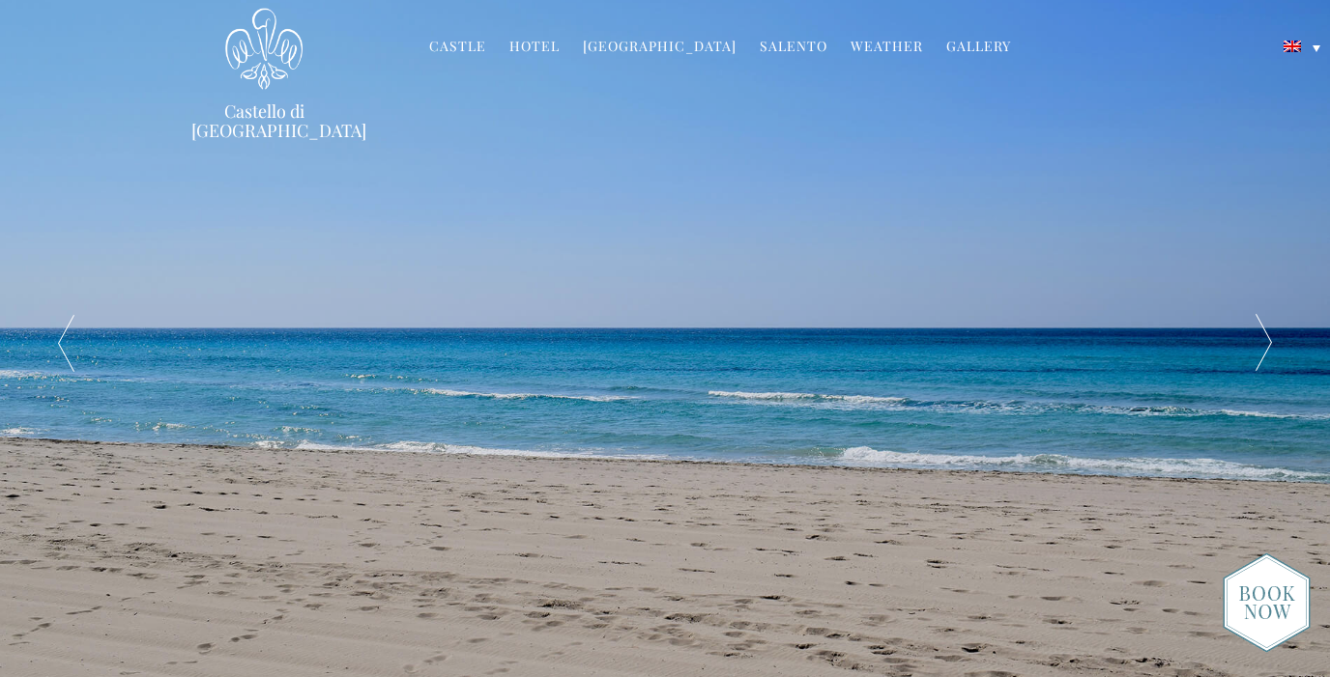
click at [1260, 350] on div at bounding box center [1262, 343] width 133 height 686
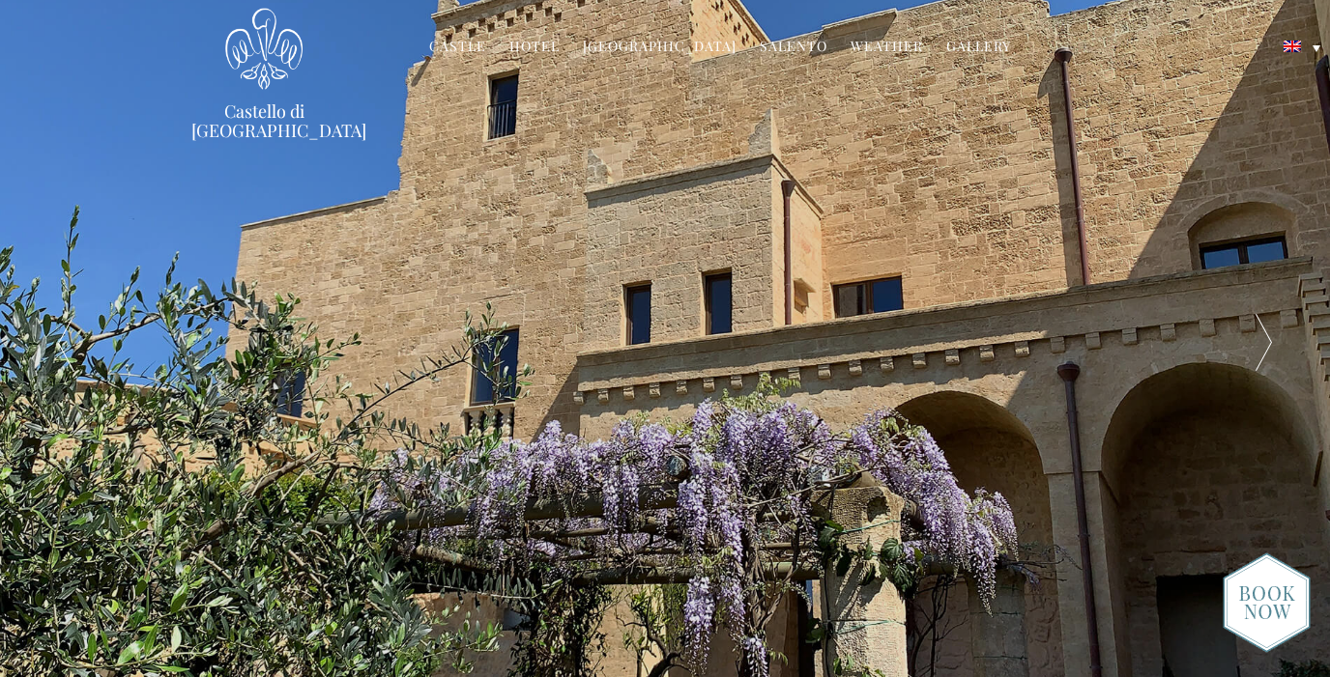
click at [1246, 348] on div at bounding box center [1262, 343] width 133 height 686
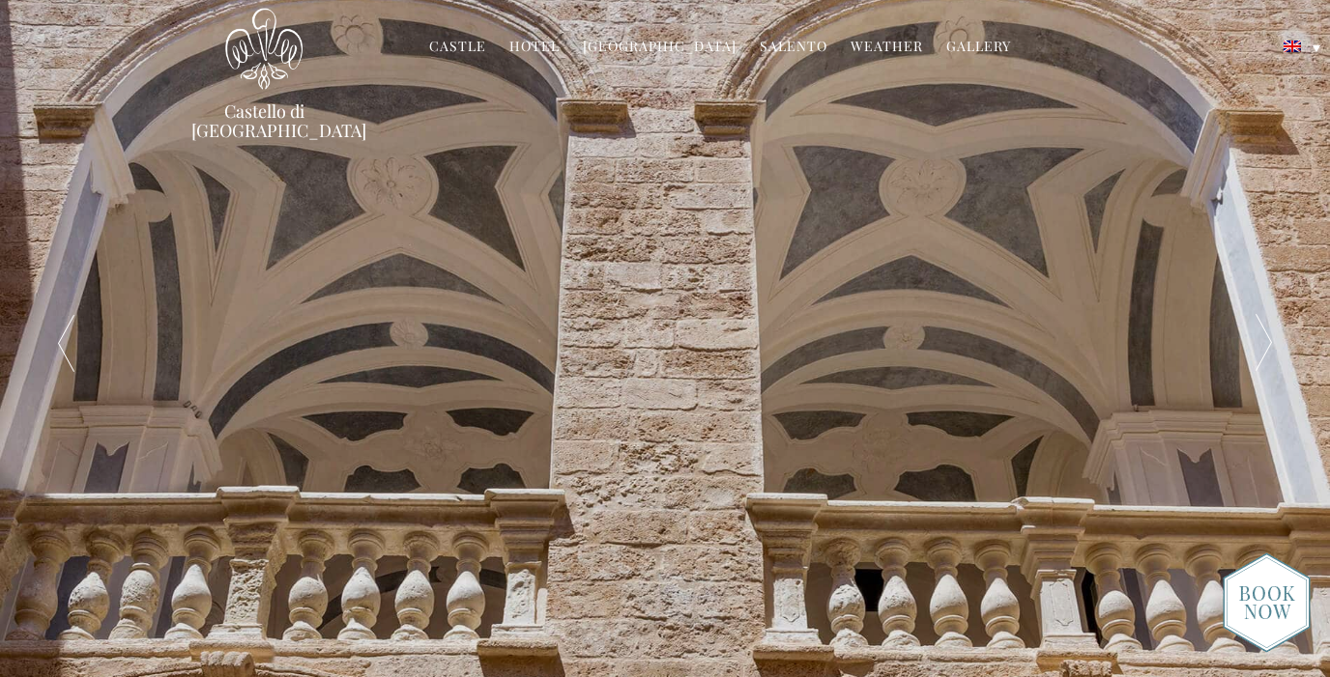
click at [1246, 348] on div at bounding box center [1262, 343] width 133 height 686
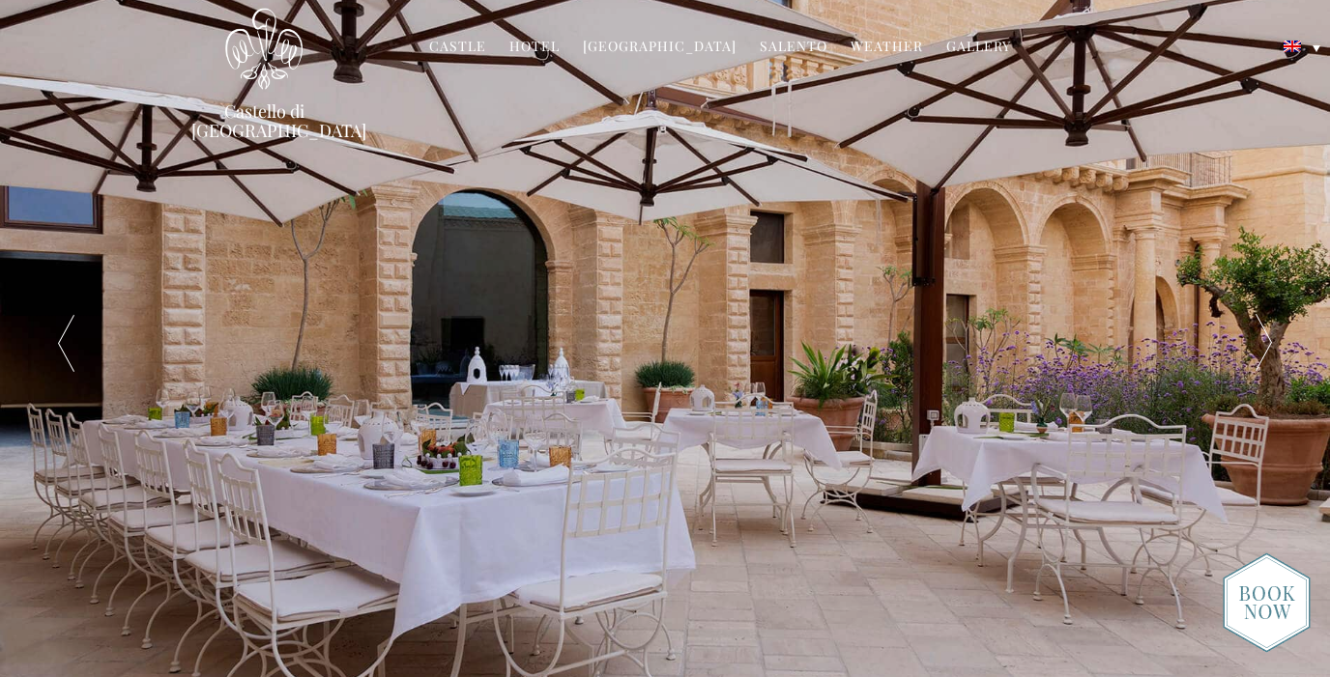
click at [1246, 348] on div at bounding box center [1262, 343] width 133 height 686
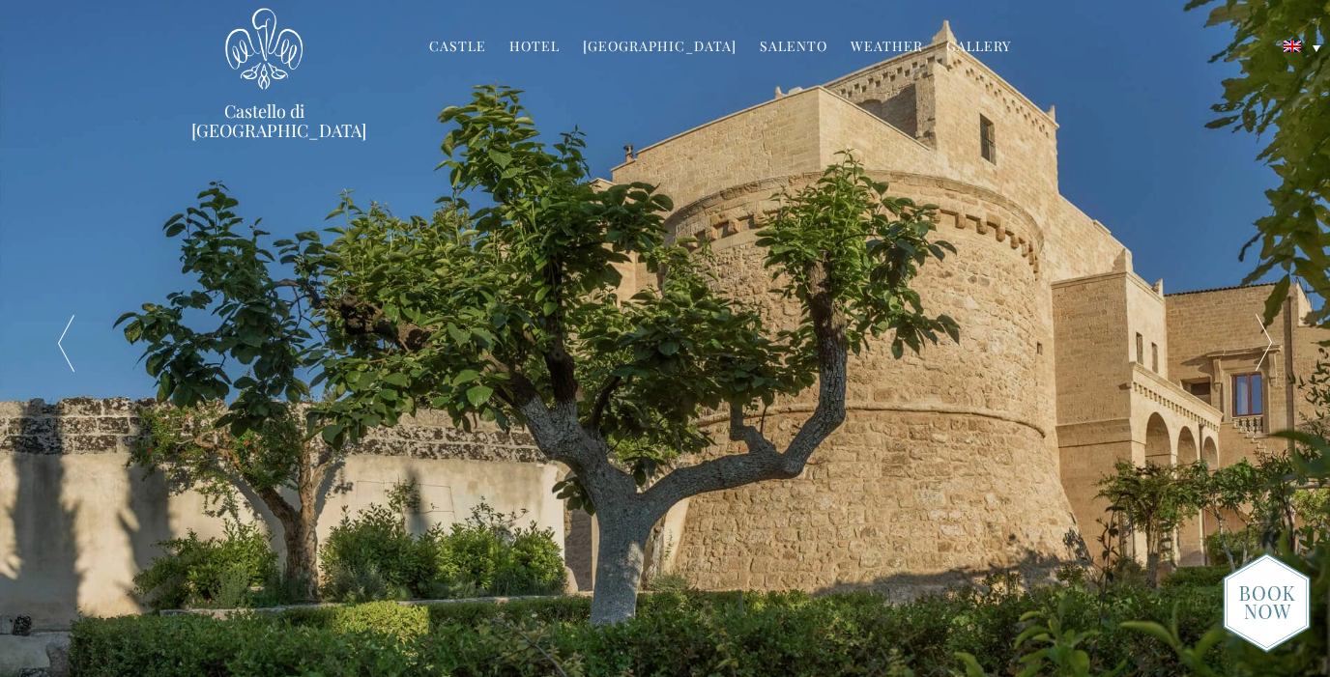
click at [1246, 348] on div at bounding box center [1262, 343] width 133 height 686
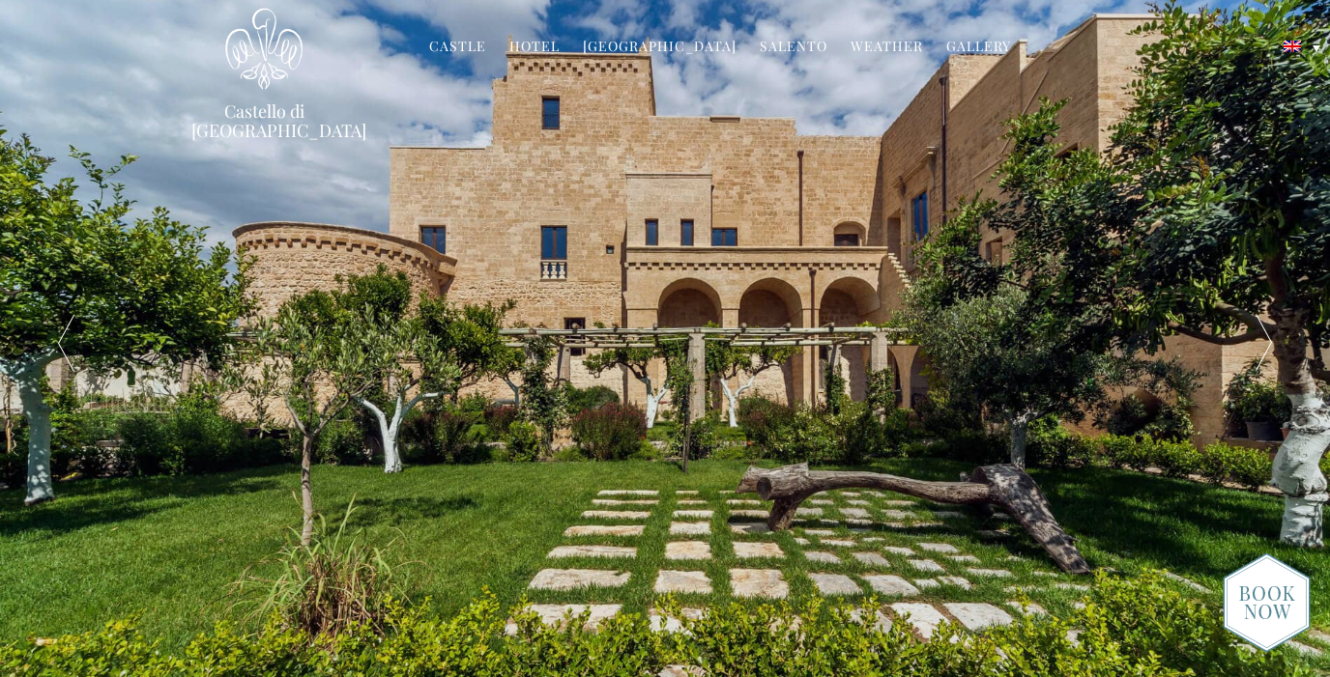
click at [1246, 348] on div at bounding box center [1262, 343] width 133 height 686
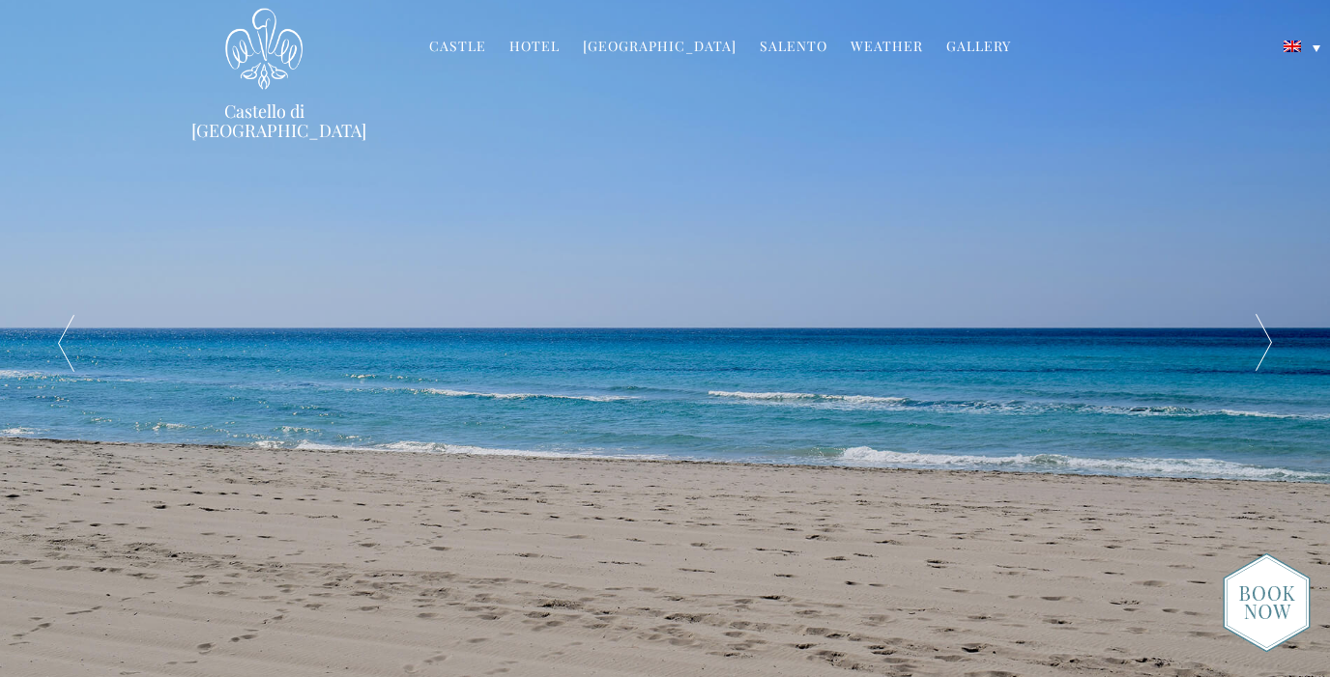
click at [1246, 348] on div at bounding box center [1262, 343] width 133 height 686
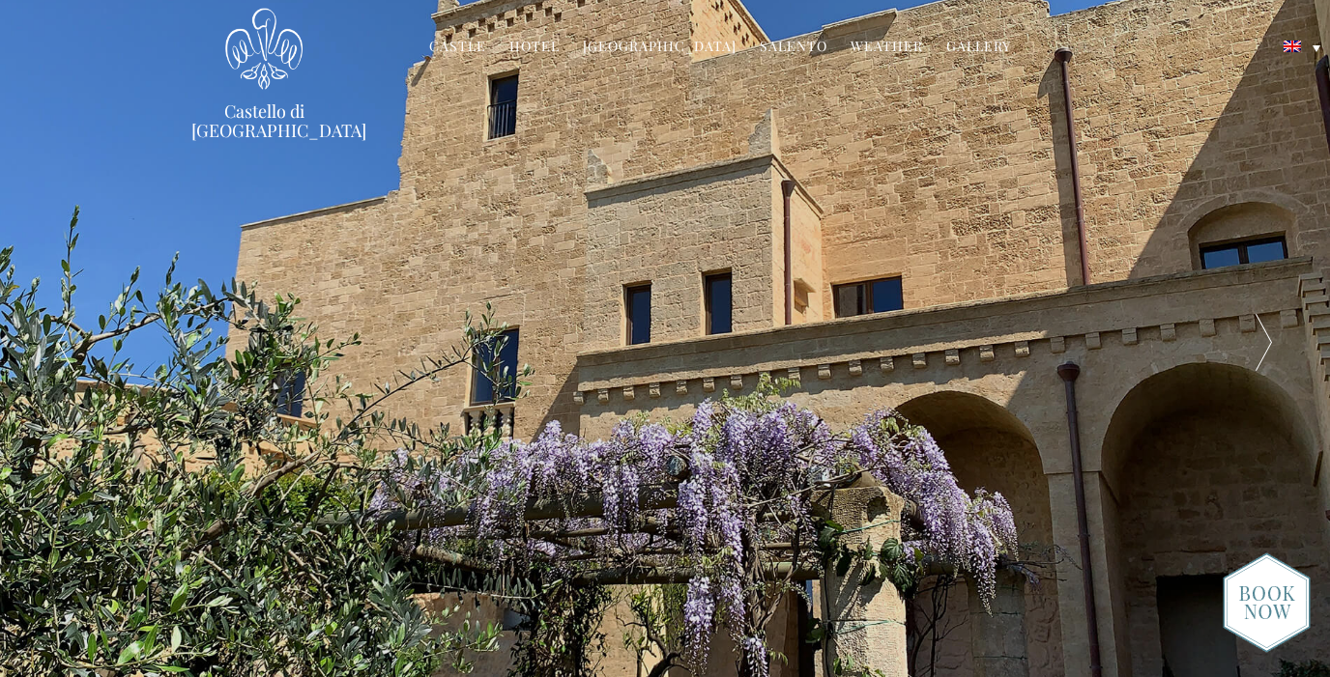
click at [486, 41] on link "Castle" at bounding box center [457, 48] width 57 height 22
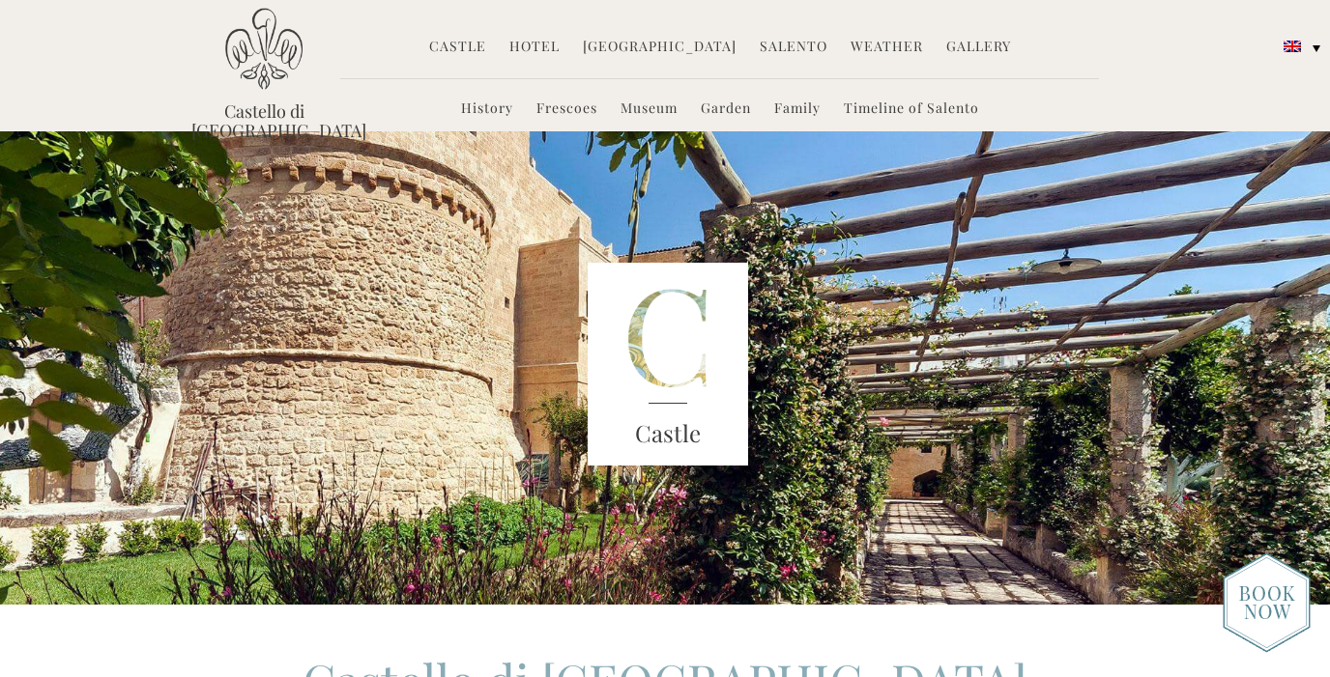
click at [791, 102] on link "Family" at bounding box center [797, 110] width 46 height 22
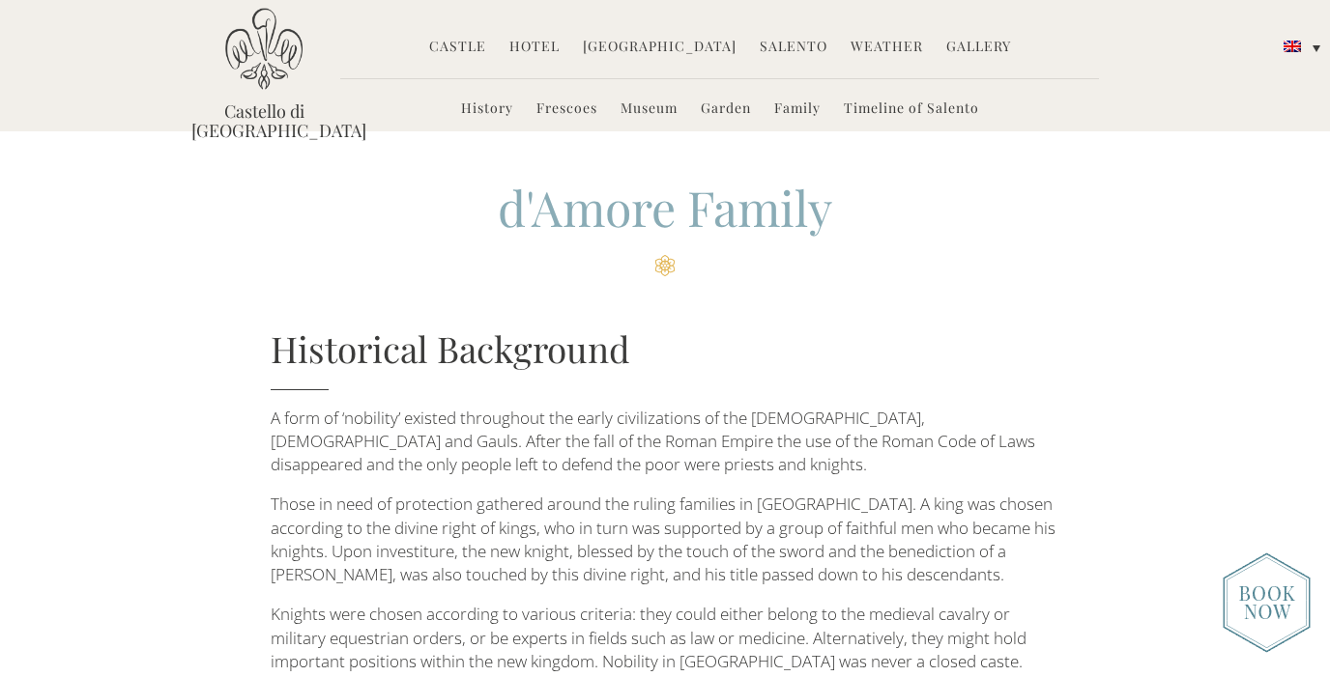
click at [567, 107] on link "Frescoes" at bounding box center [566, 110] width 61 height 22
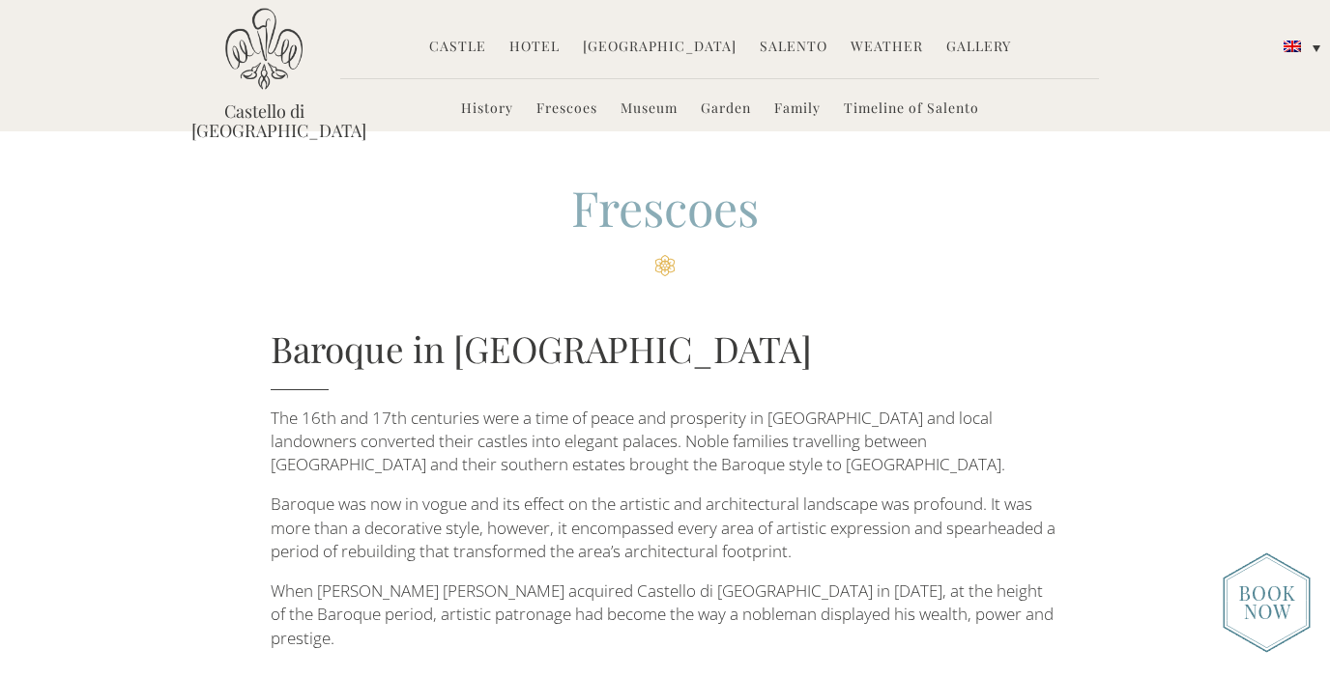
click at [555, 43] on link "Hotel" at bounding box center [534, 48] width 50 height 22
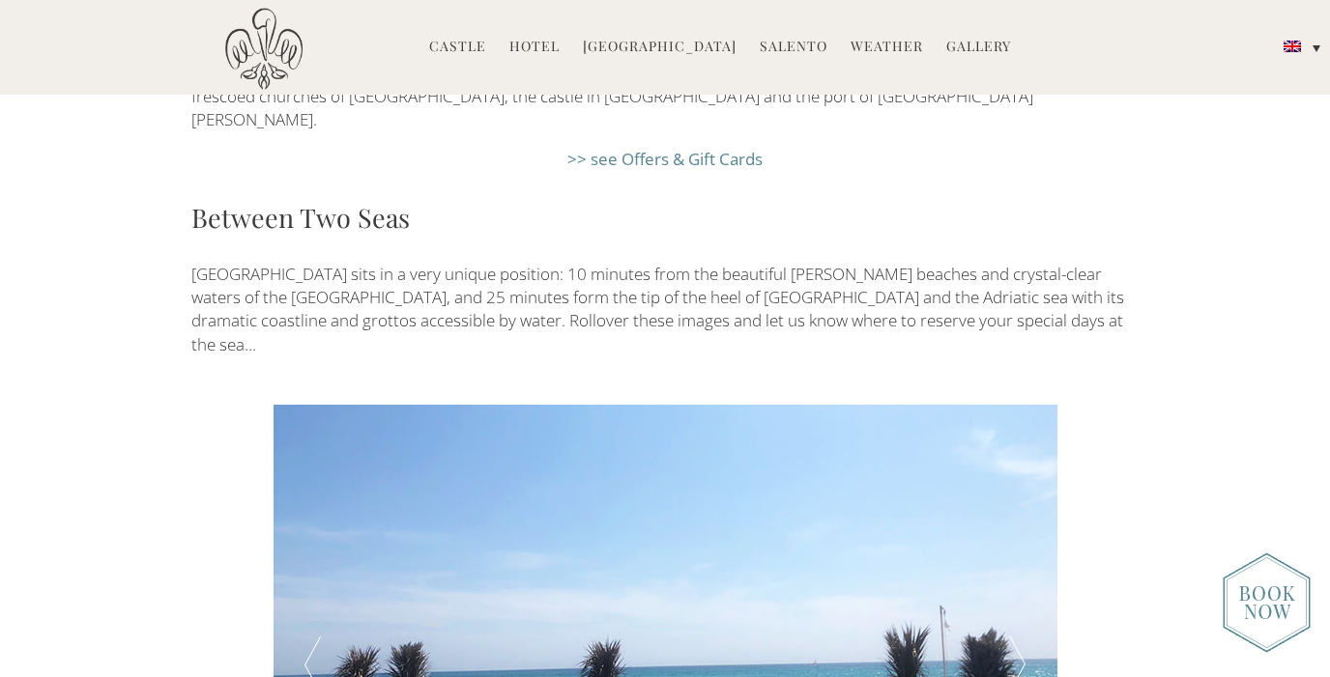
scroll to position [3010, 0]
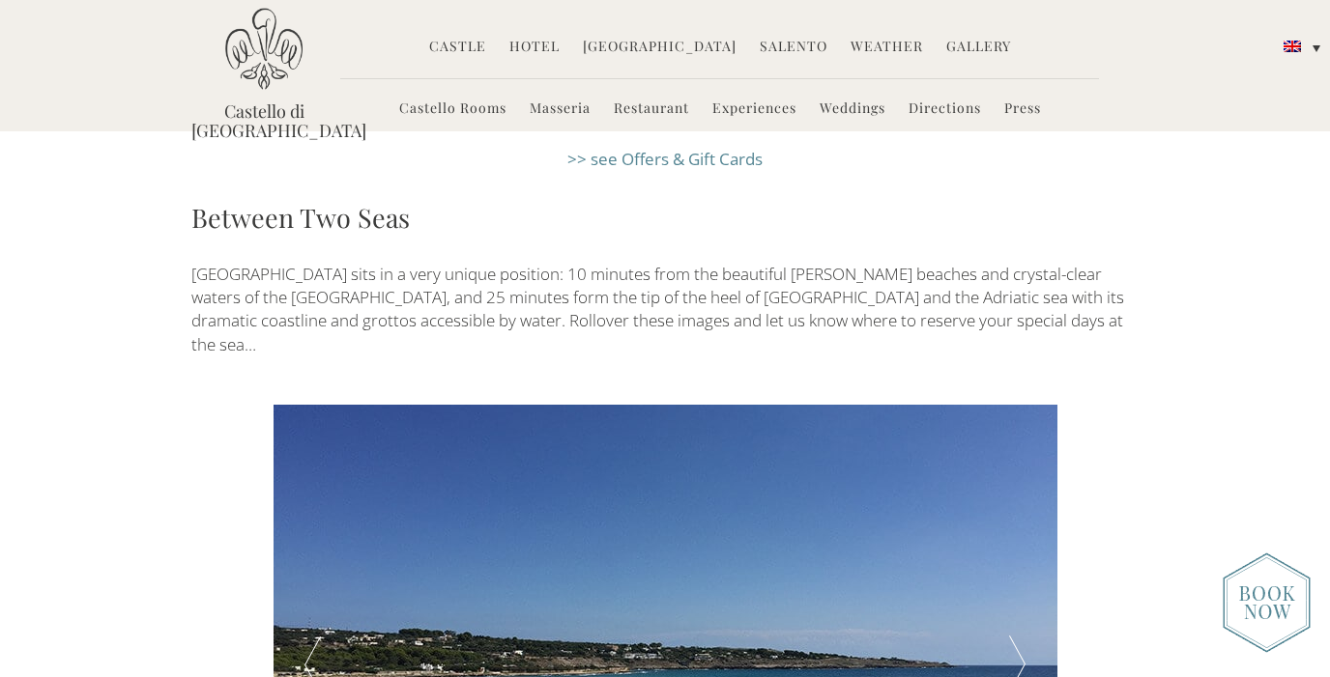
click at [1014, 520] on div at bounding box center [1017, 666] width 78 height 522
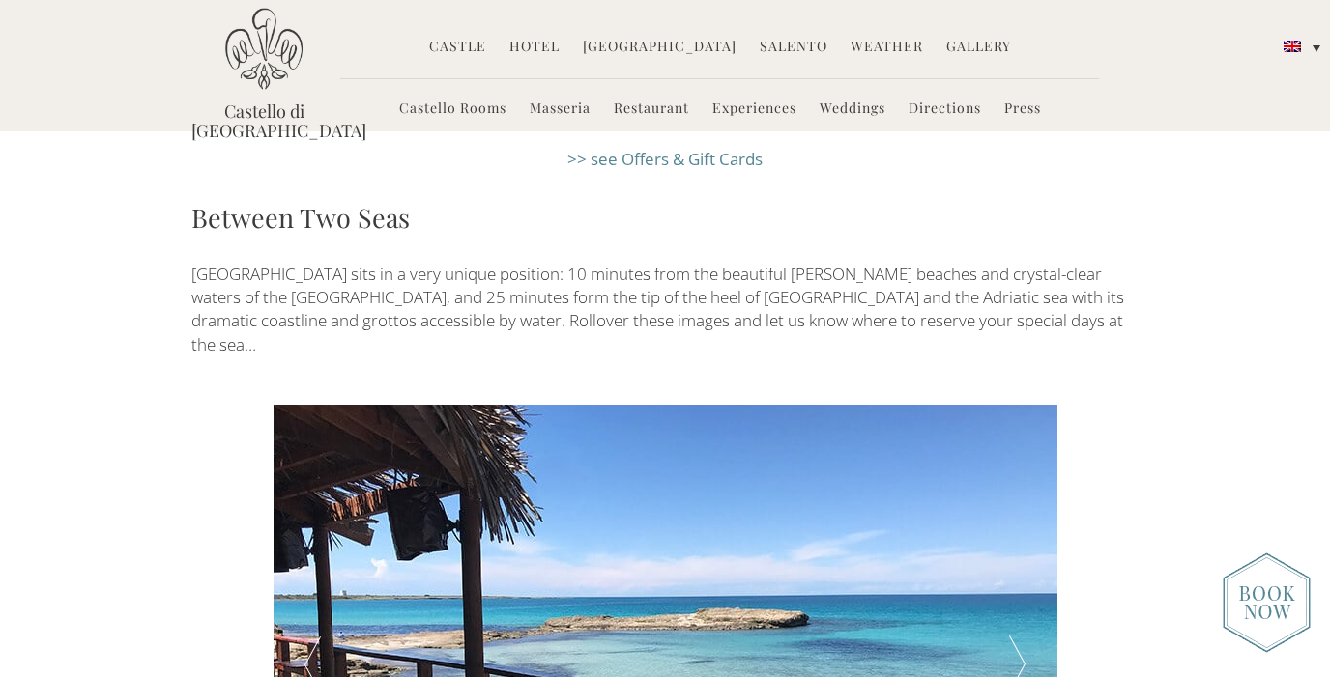
click at [1014, 520] on div at bounding box center [1017, 666] width 78 height 522
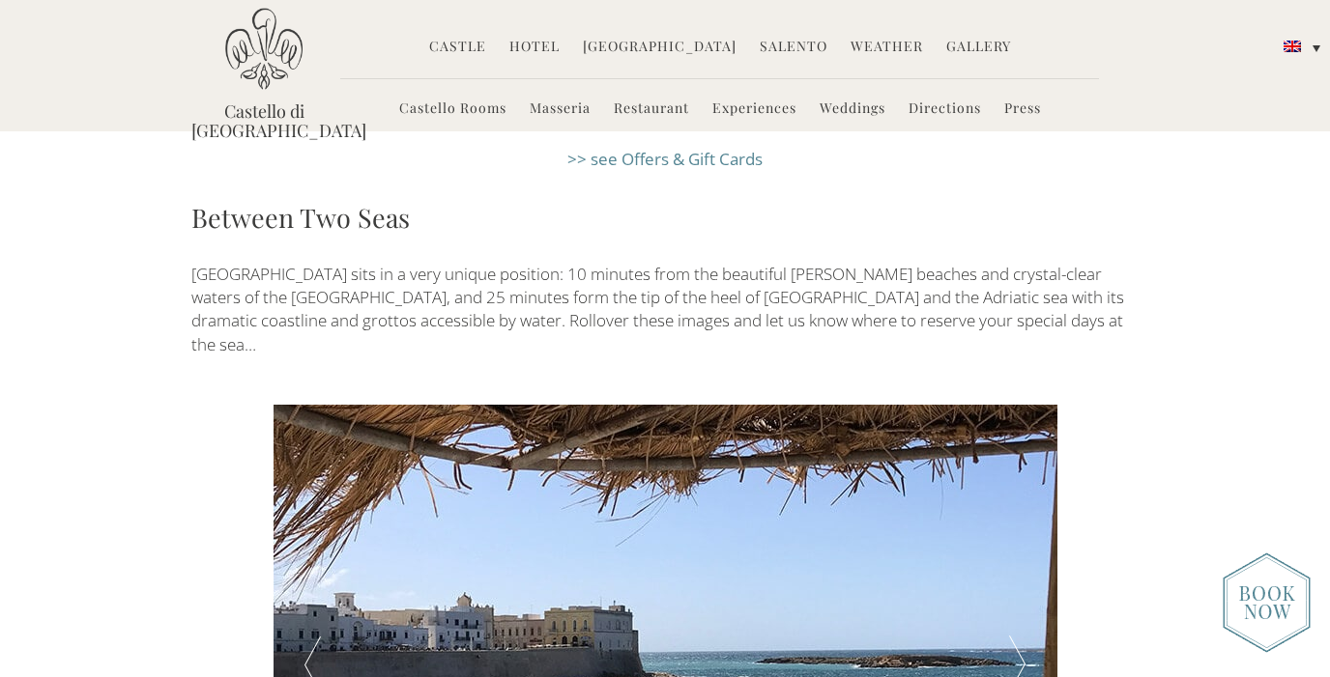
click at [1014, 520] on div at bounding box center [1017, 666] width 78 height 522
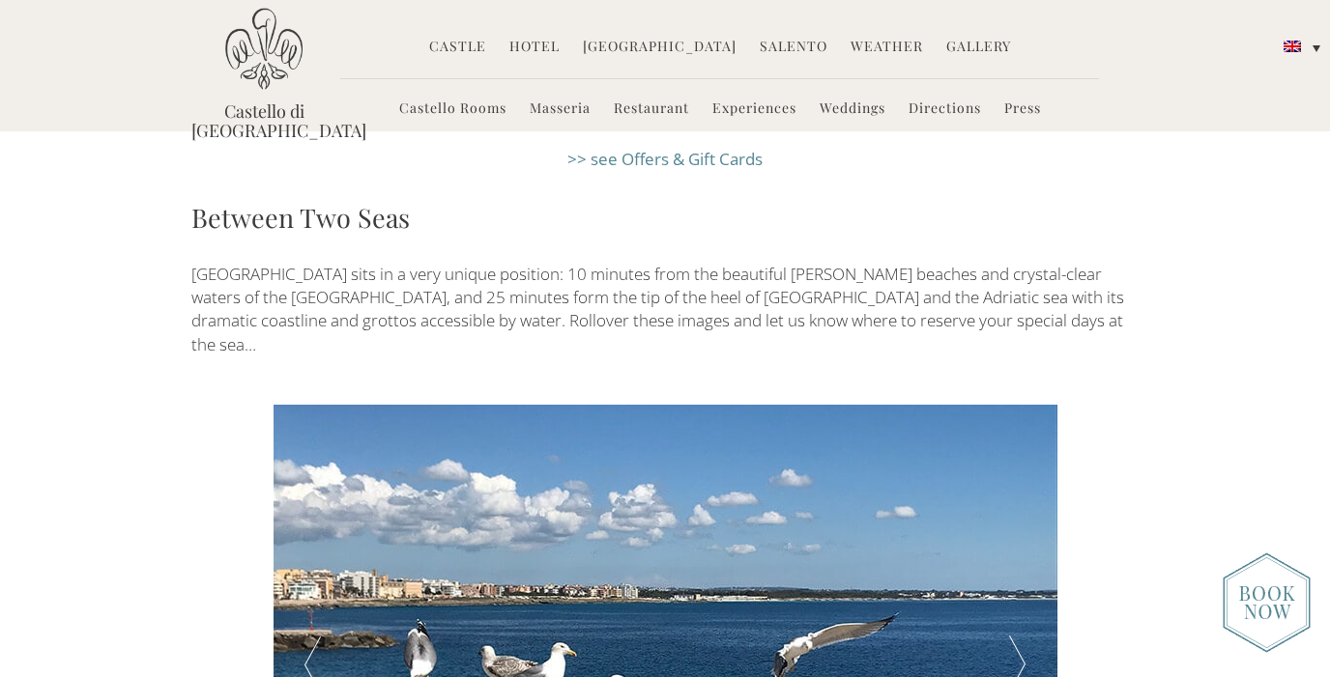
click at [1014, 520] on div at bounding box center [1017, 666] width 78 height 522
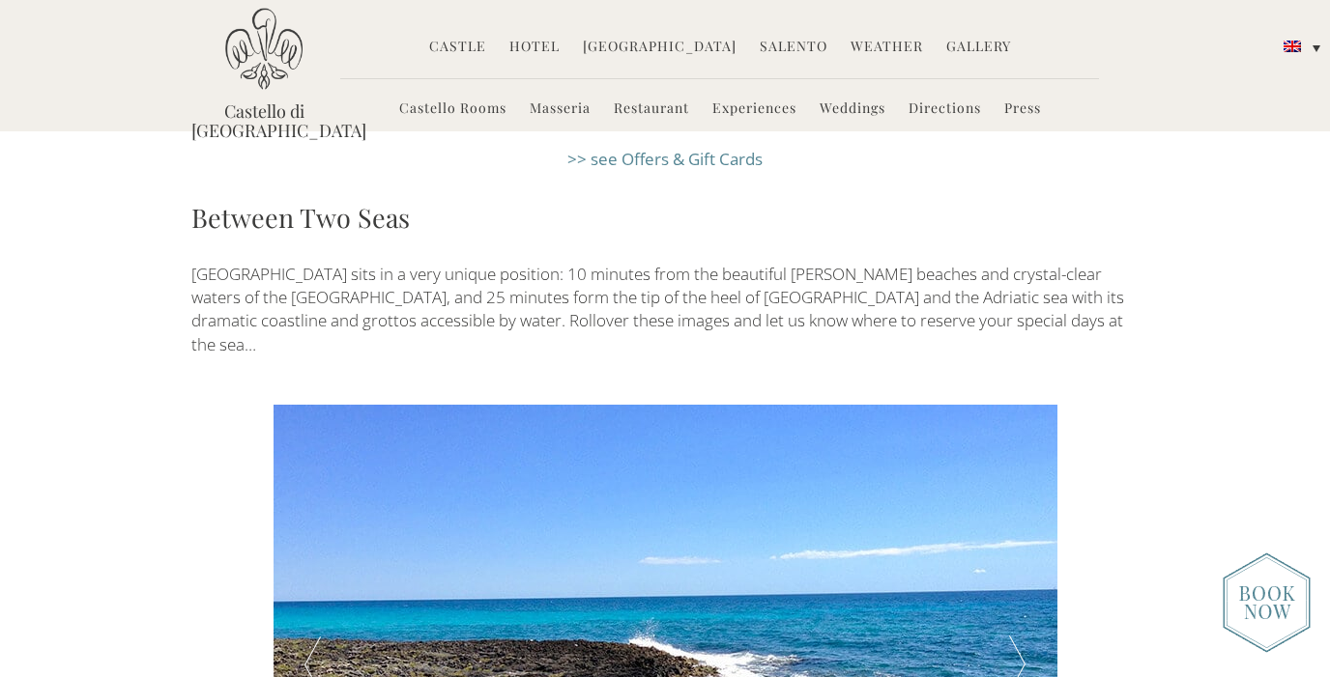
click at [1009, 520] on div at bounding box center [1017, 666] width 78 height 522
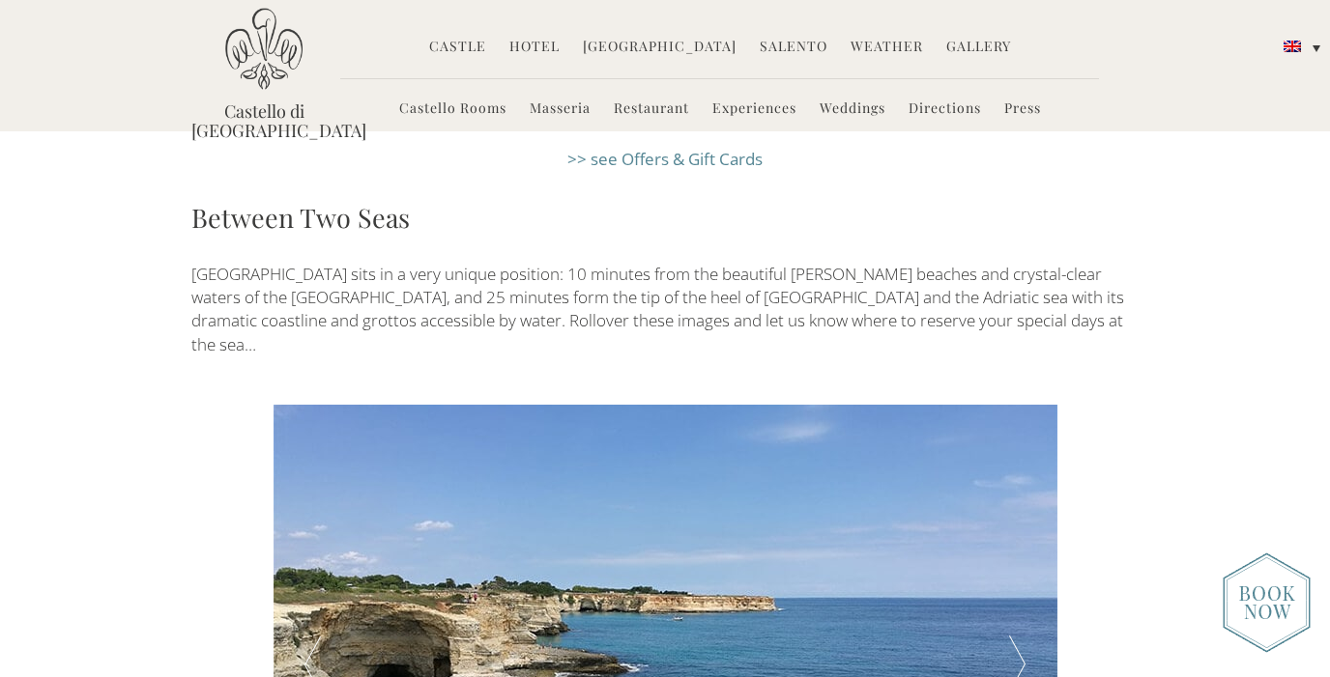
click at [1023, 526] on div at bounding box center [1017, 666] width 78 height 522
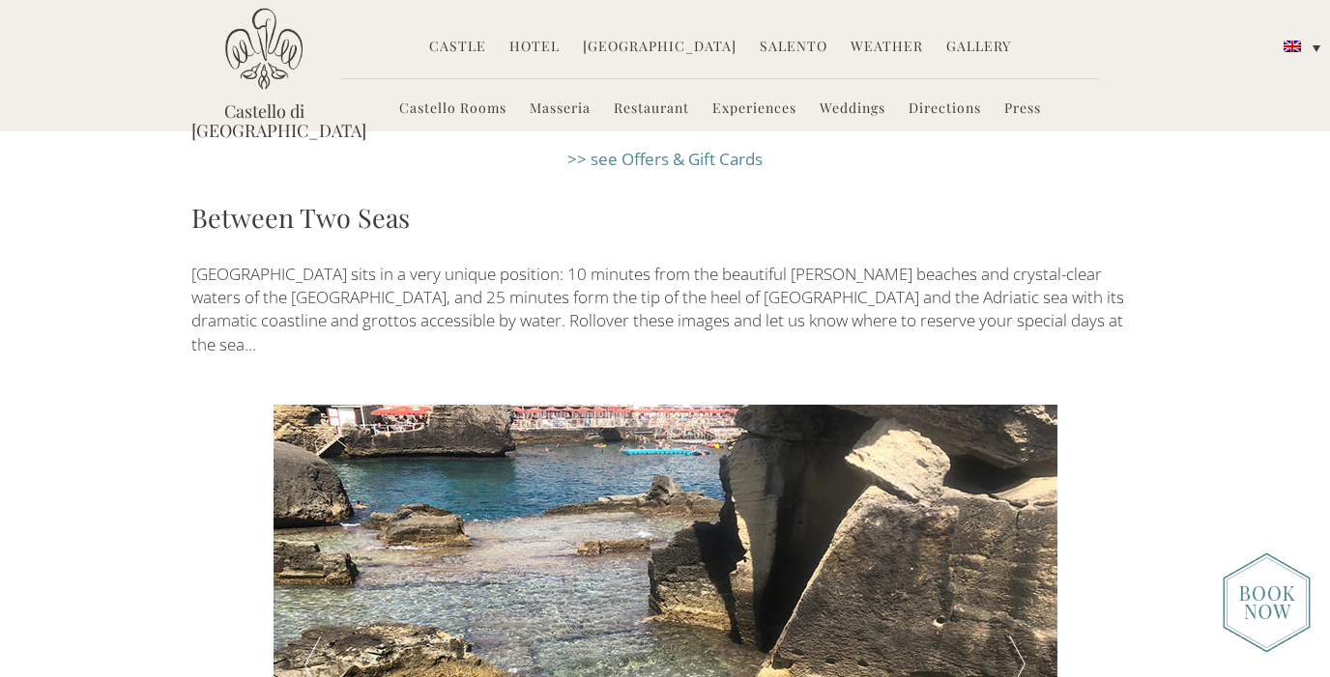
click at [1023, 526] on div at bounding box center [1017, 666] width 78 height 522
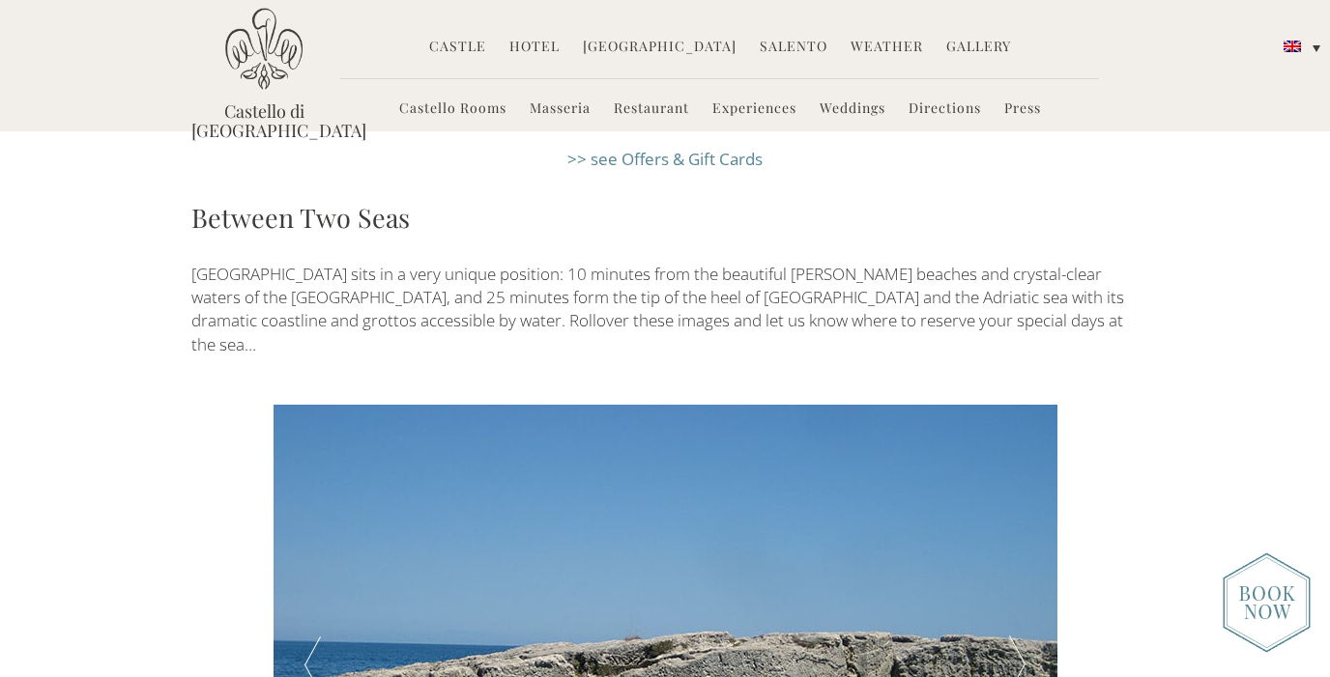
click at [1023, 526] on div at bounding box center [1017, 666] width 78 height 522
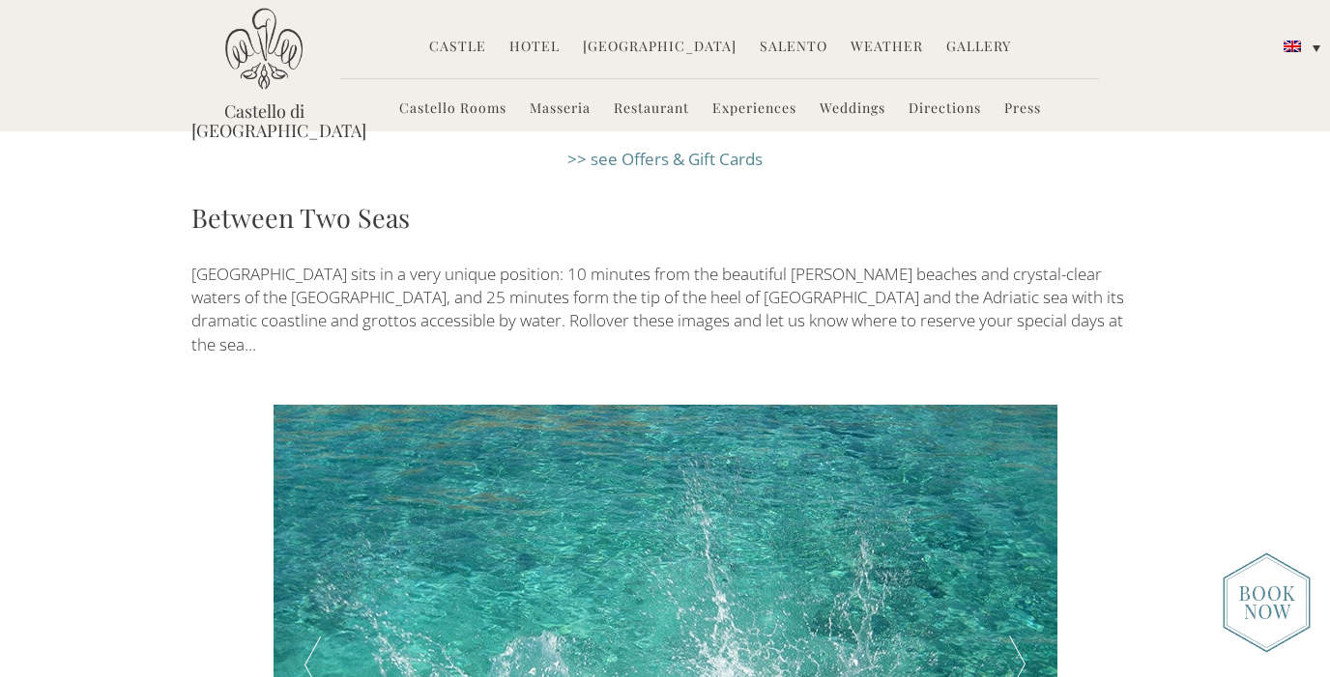
click at [1023, 526] on div at bounding box center [1017, 666] width 78 height 522
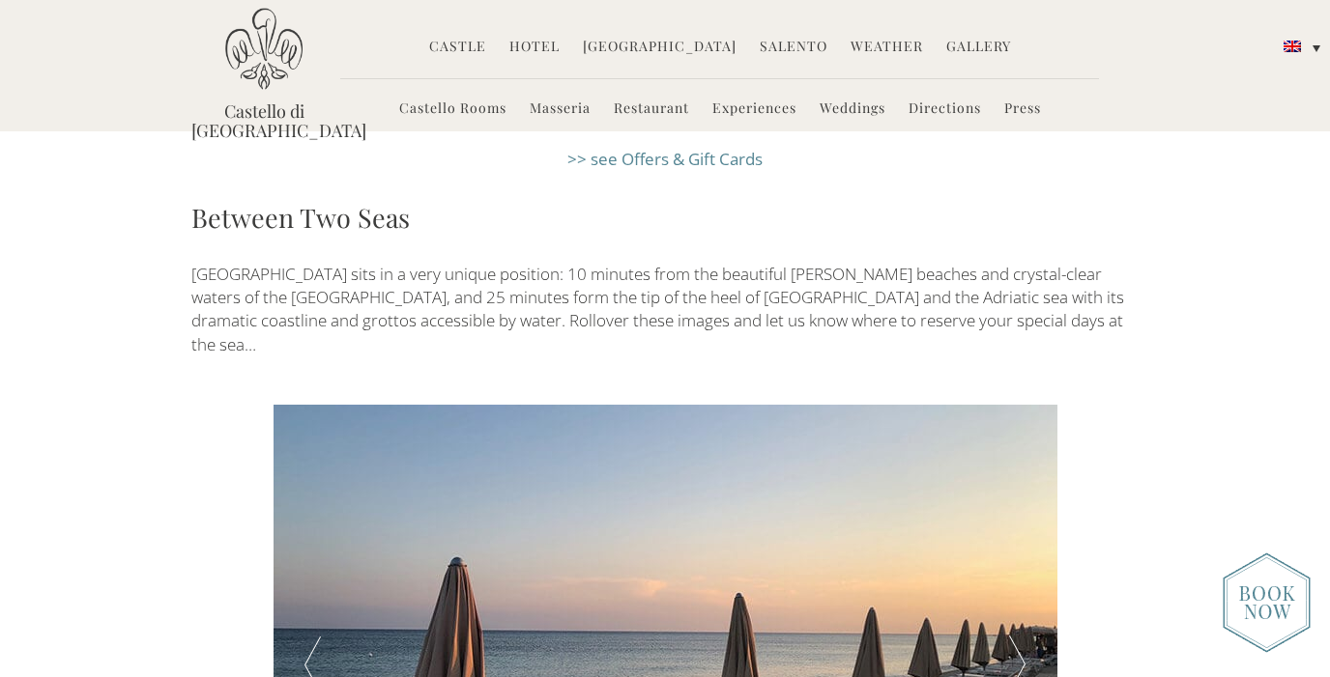
click at [1023, 526] on div at bounding box center [1017, 666] width 78 height 522
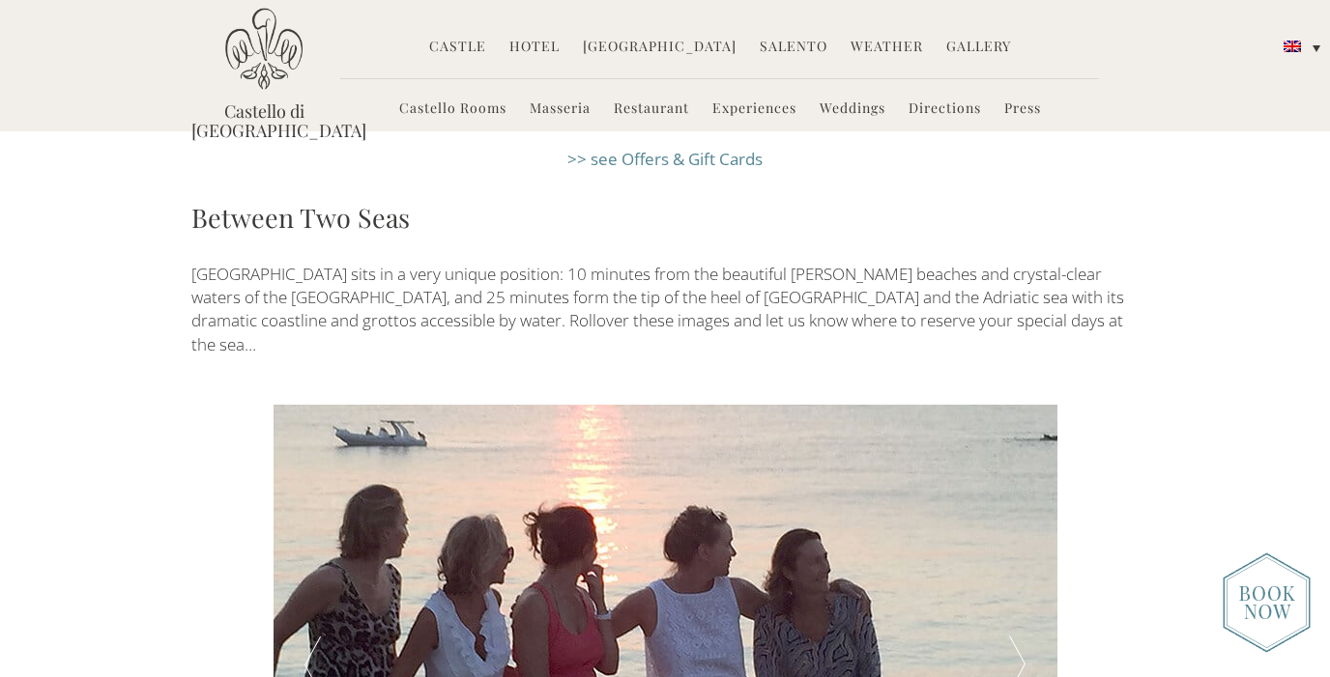
click at [1023, 526] on div at bounding box center [1017, 666] width 78 height 522
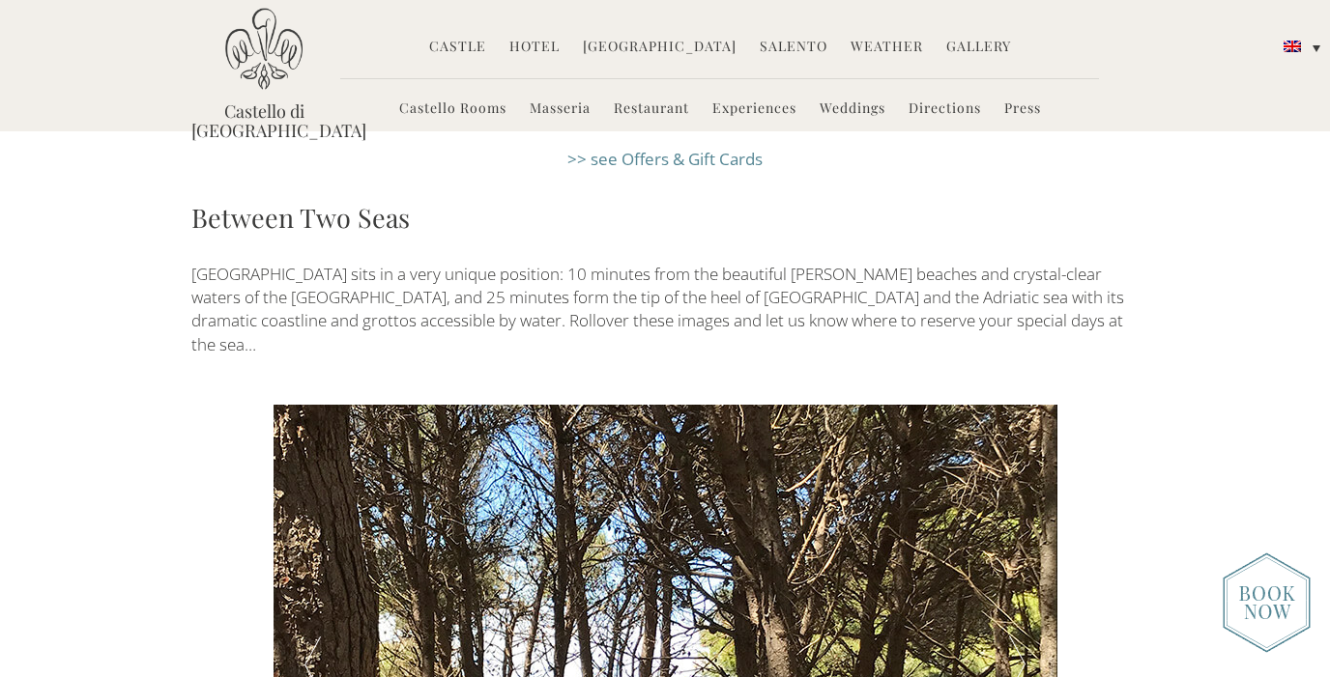
click at [1023, 526] on div at bounding box center [1017, 666] width 78 height 522
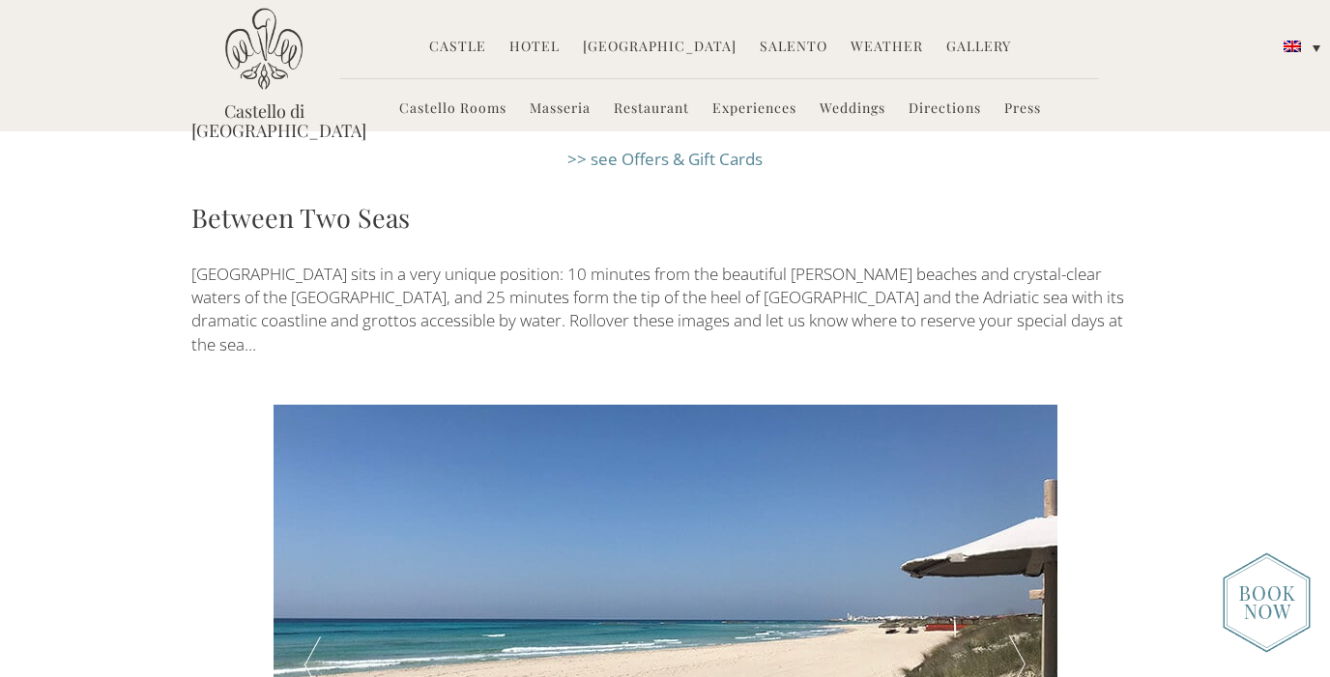
click at [1023, 526] on div at bounding box center [1017, 666] width 78 height 522
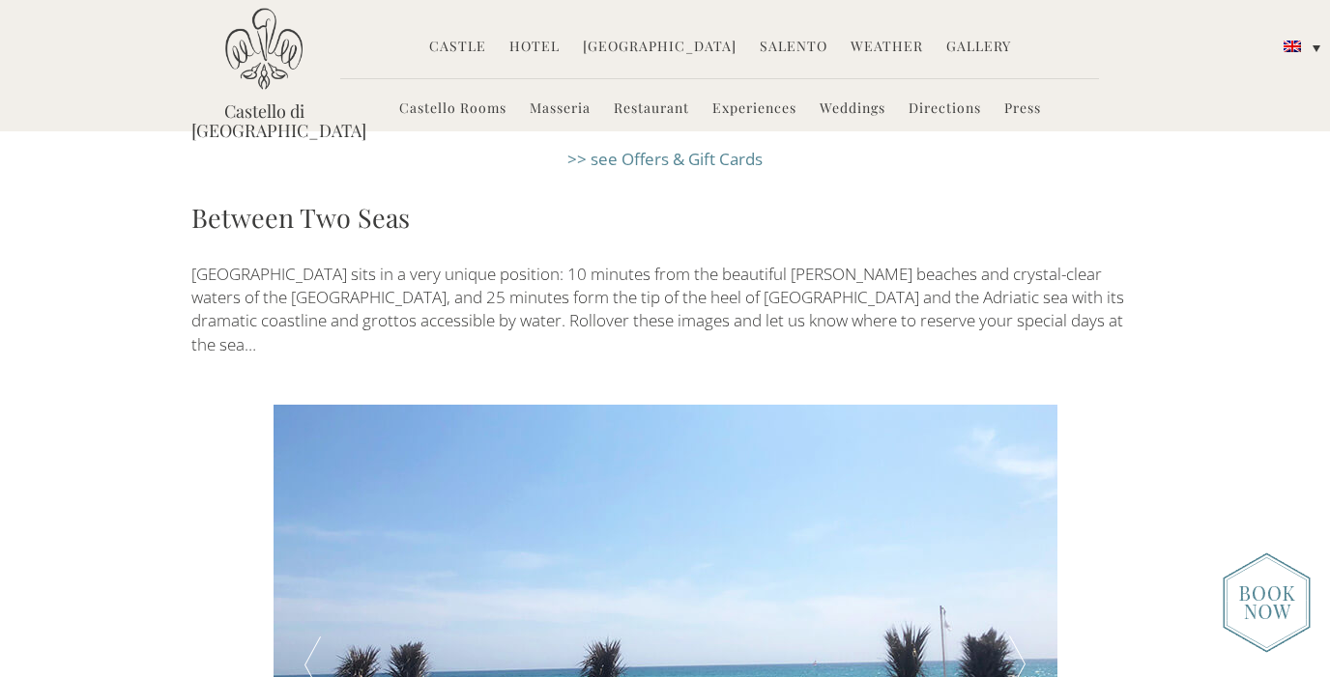
click at [1023, 526] on div at bounding box center [1017, 666] width 78 height 522
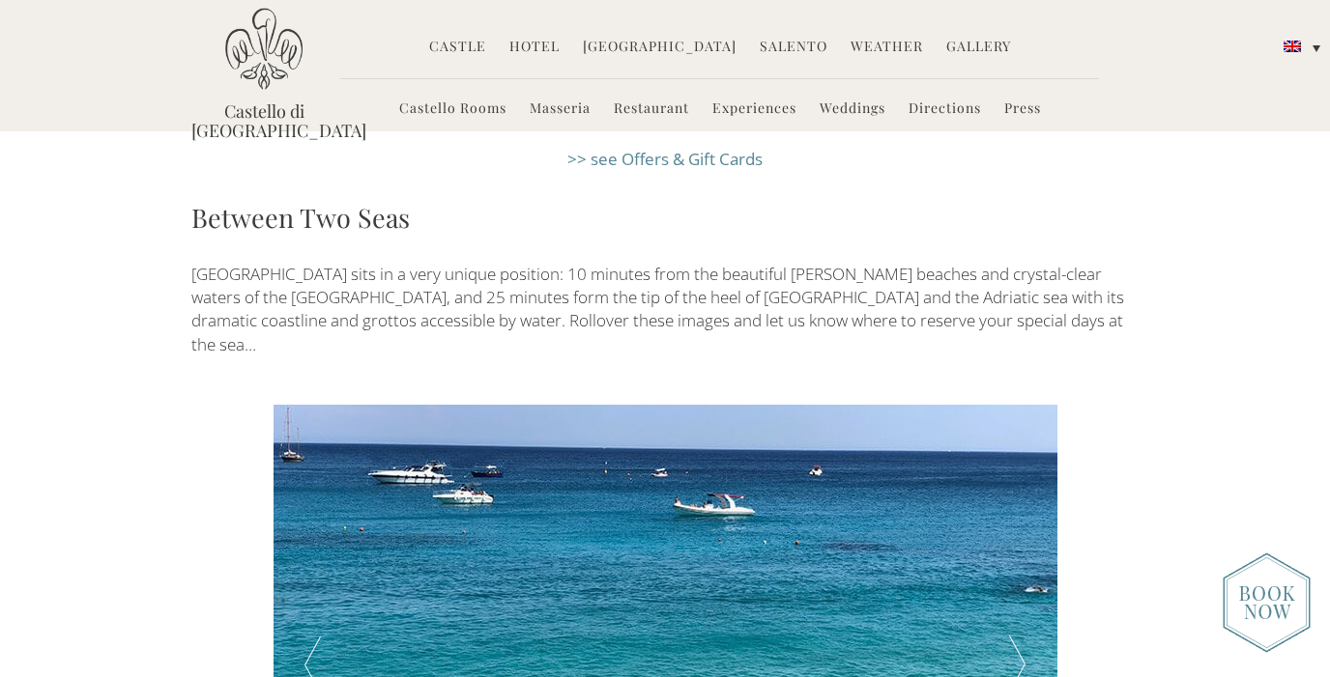
click at [1023, 526] on div at bounding box center [1017, 666] width 78 height 522
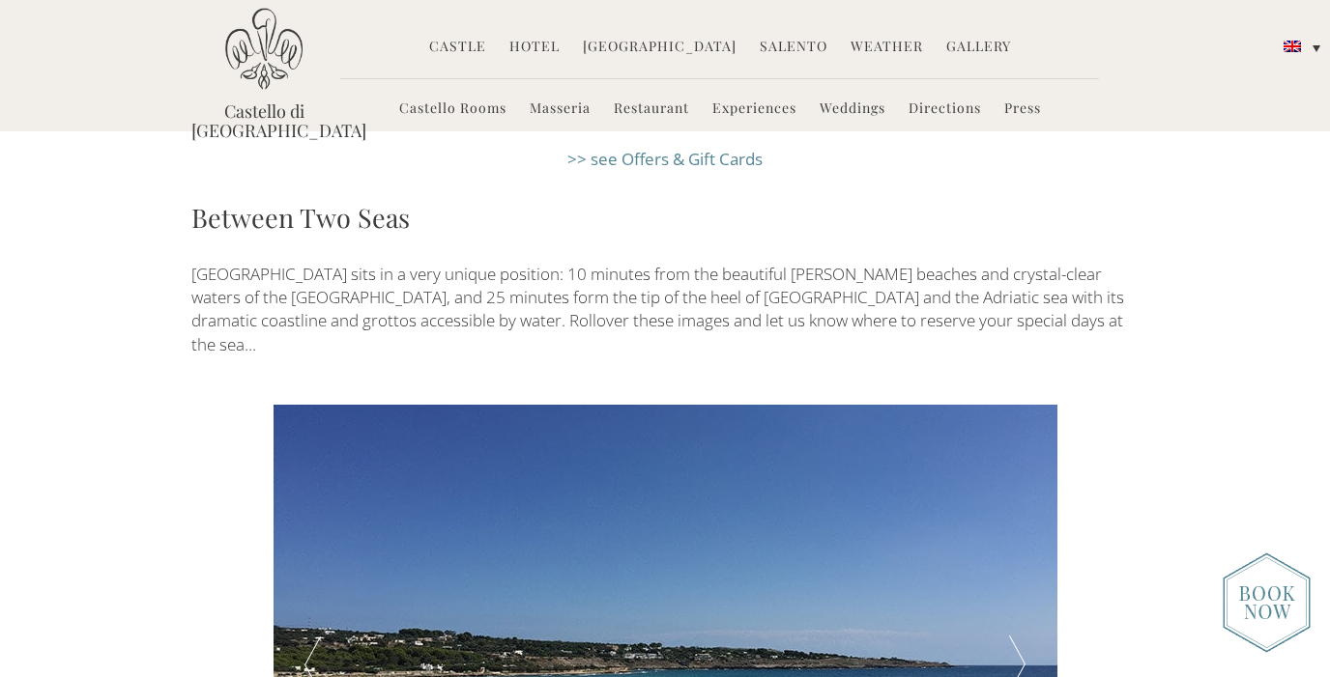
click at [1023, 526] on div at bounding box center [1017, 666] width 78 height 522
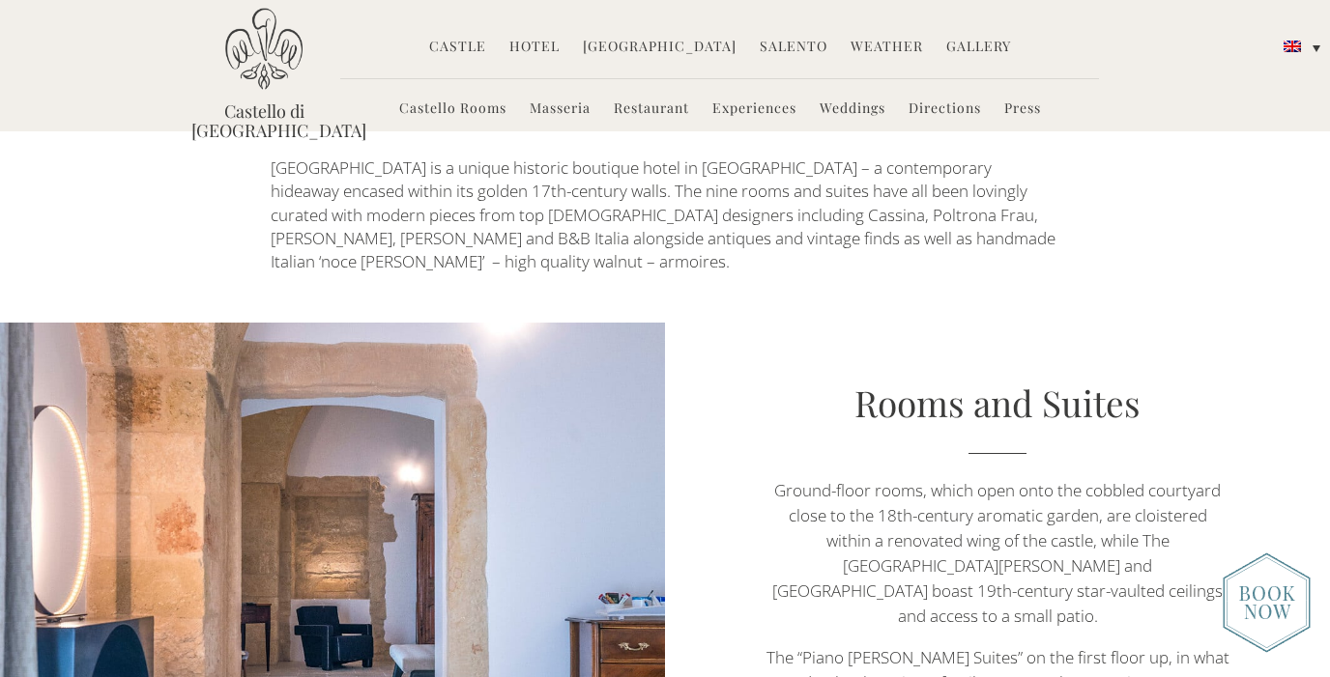
scroll to position [915, 0]
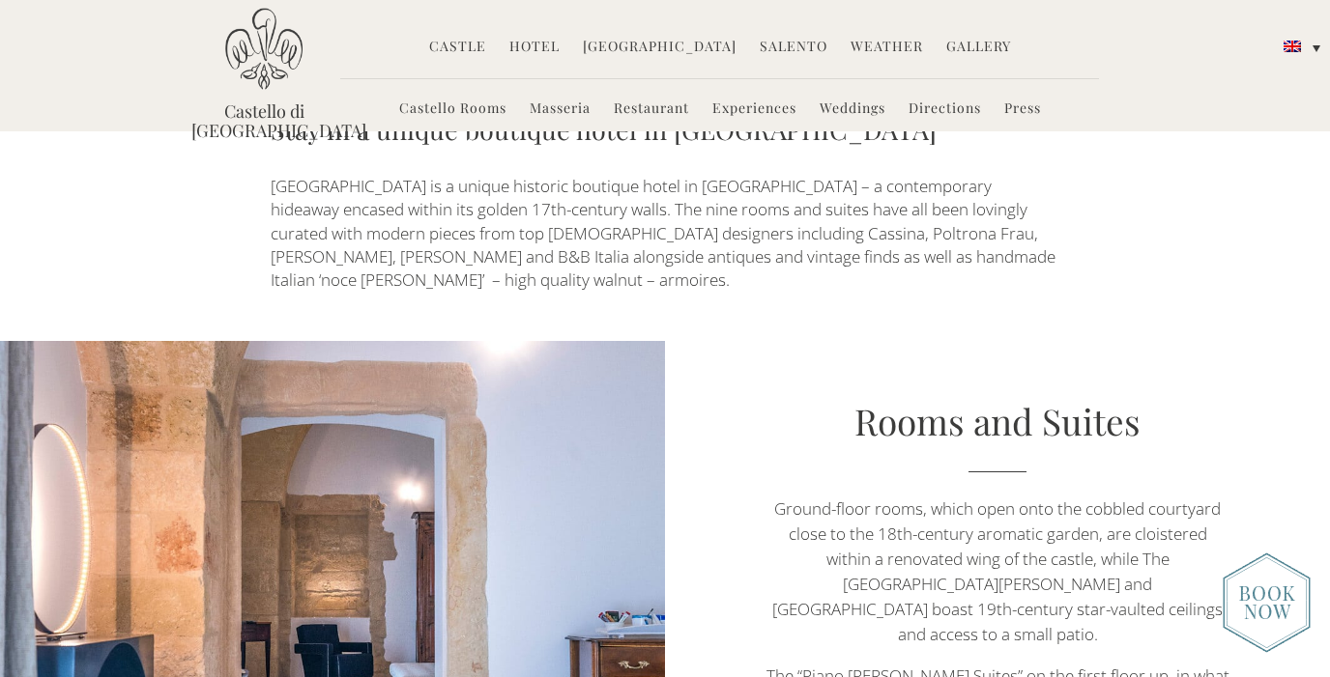
click at [1254, 608] on img at bounding box center [1267, 603] width 88 height 101
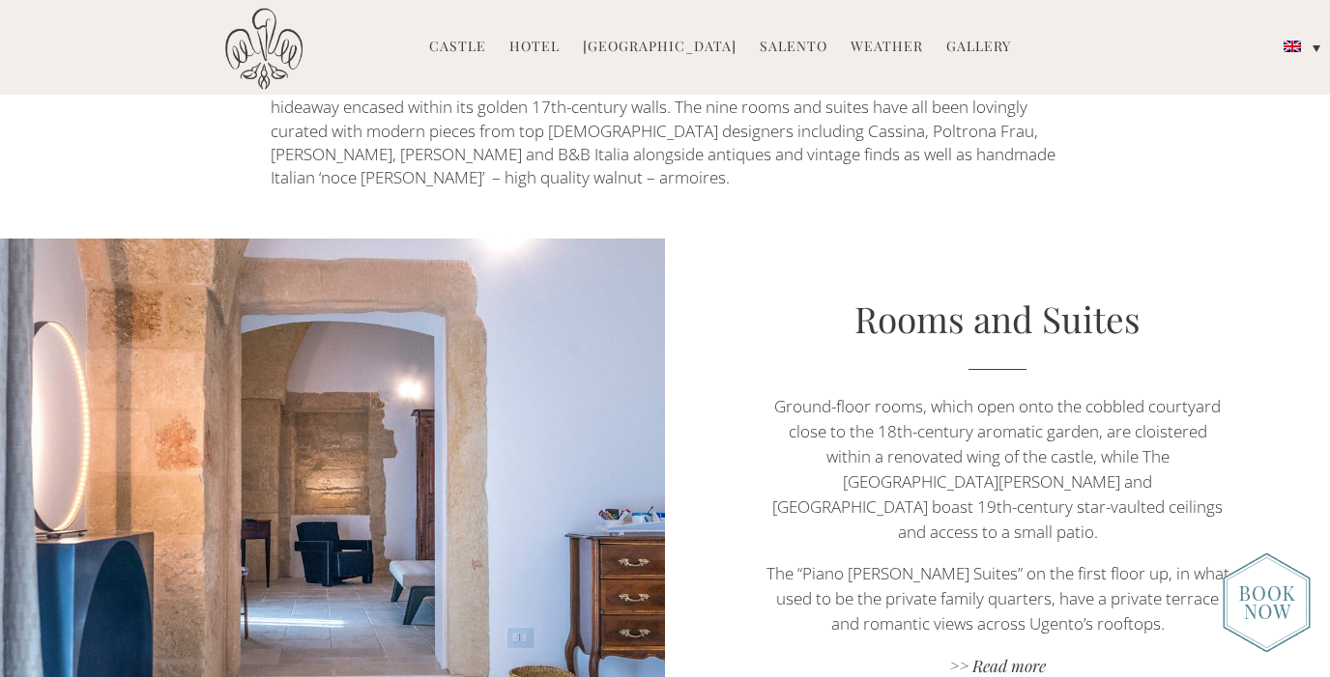
scroll to position [1019, 0]
click at [998, 654] on link ">> Read more" at bounding box center [997, 667] width 466 height 26
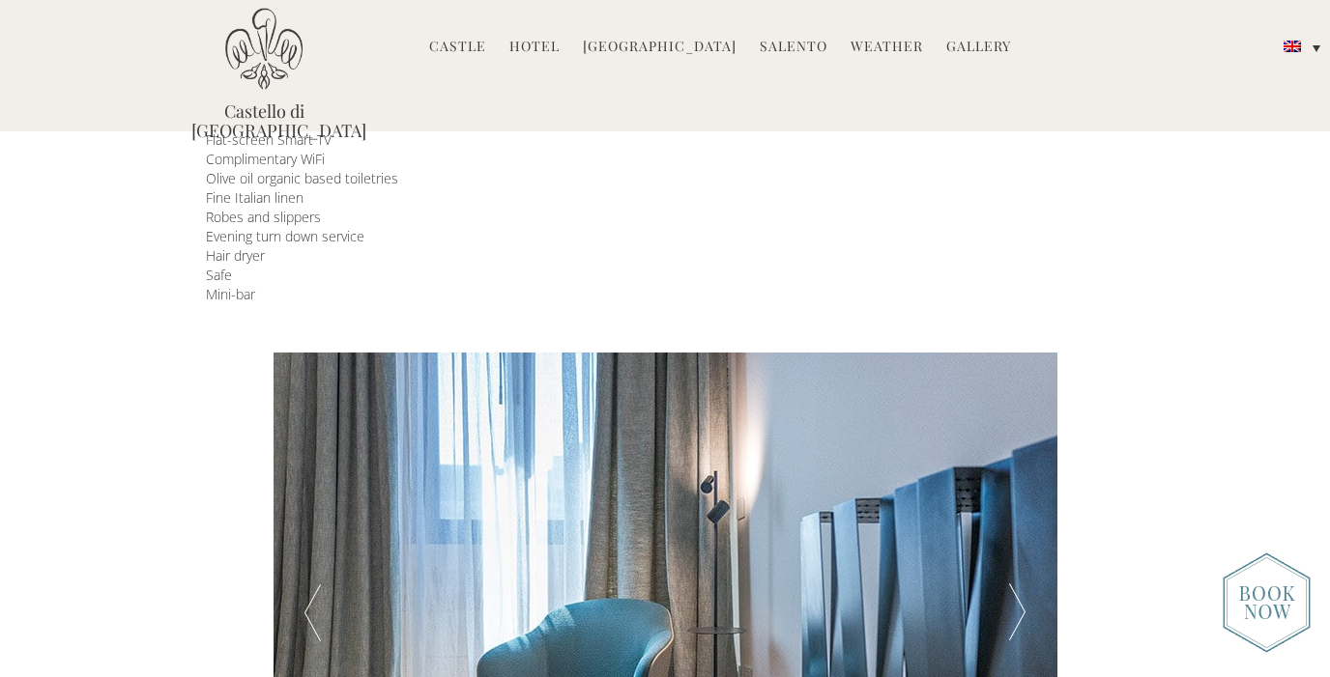
scroll to position [381, 0]
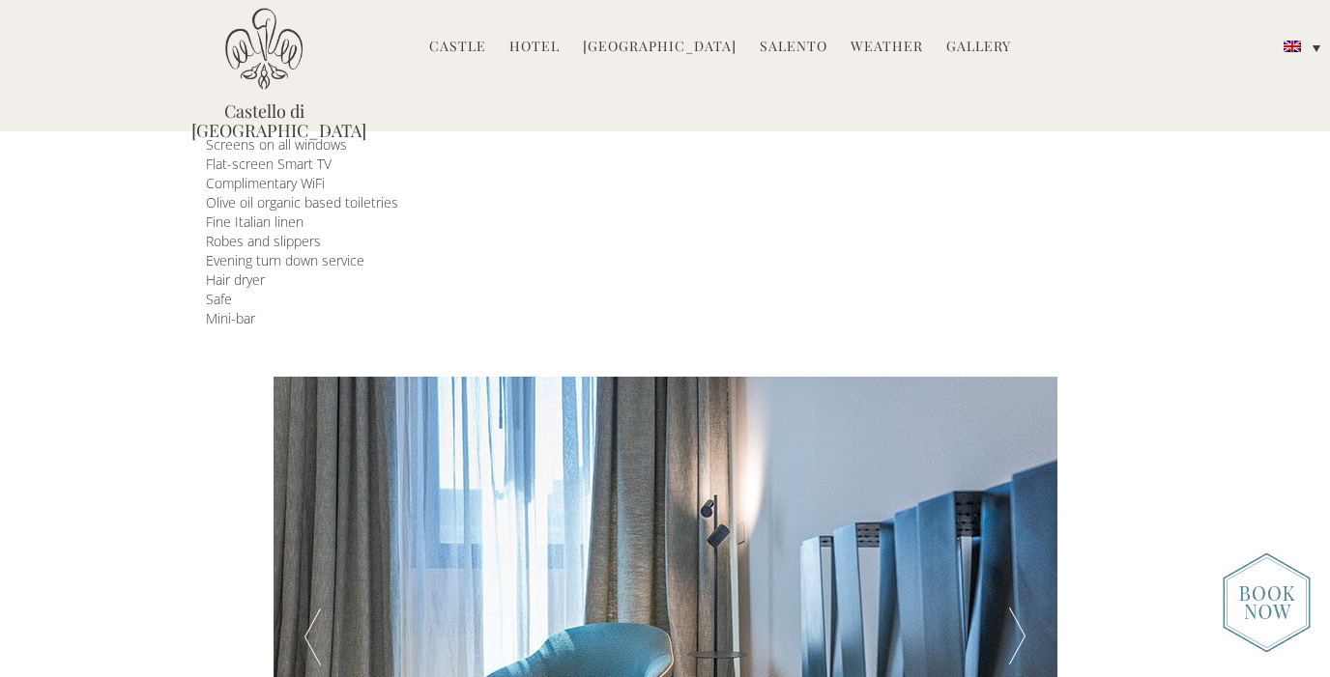
click at [952, 43] on link "Gallery" at bounding box center [978, 48] width 65 height 22
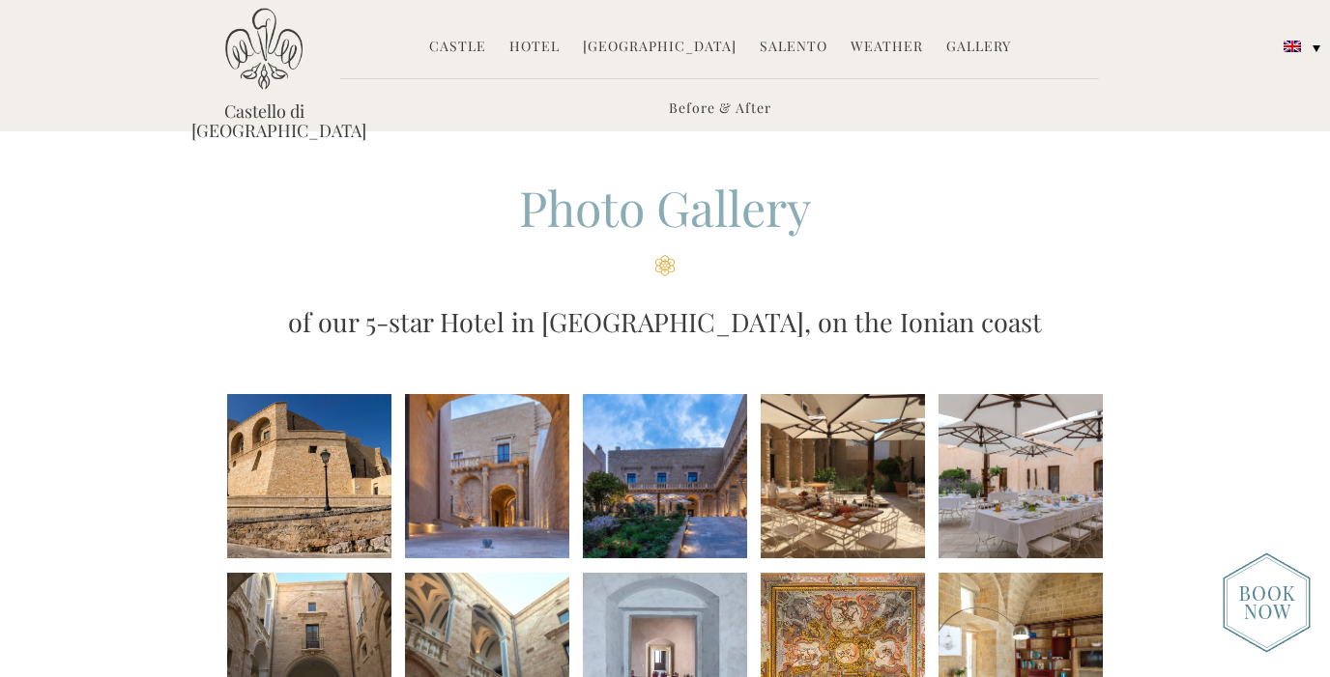
click at [353, 476] on li at bounding box center [309, 476] width 164 height 164
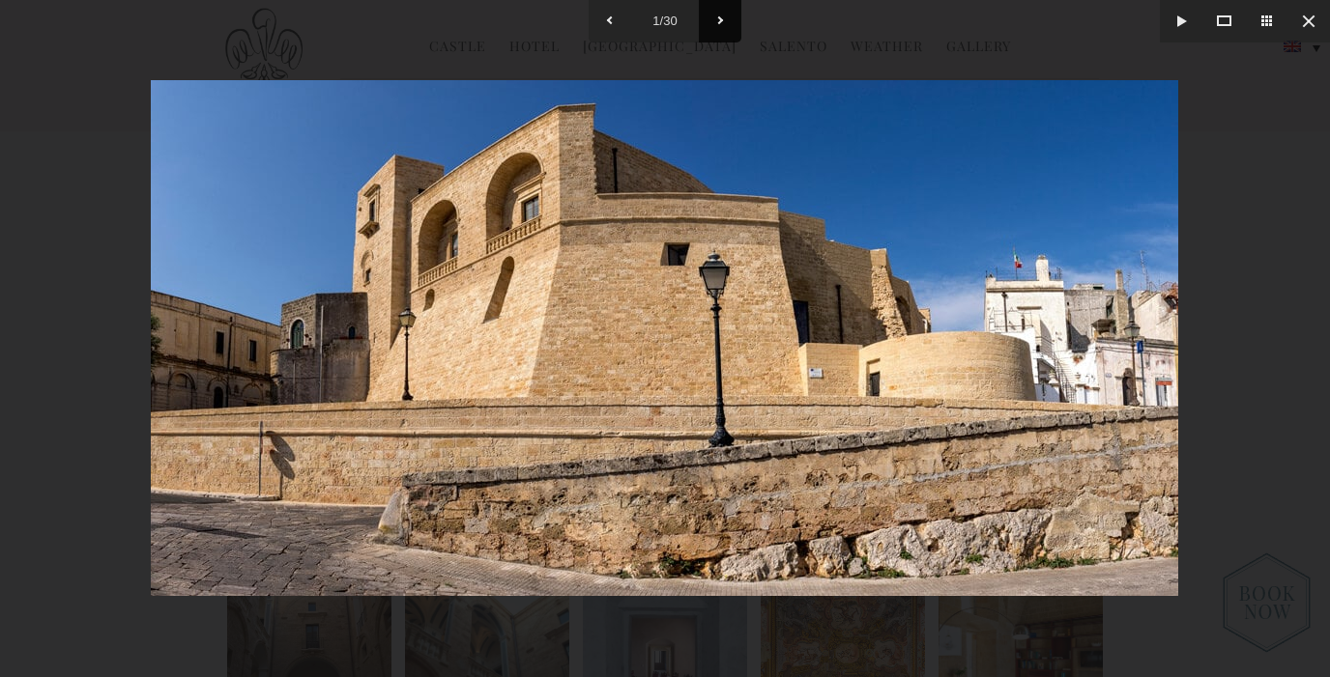
click at [719, 21] on button at bounding box center [720, 21] width 43 height 43
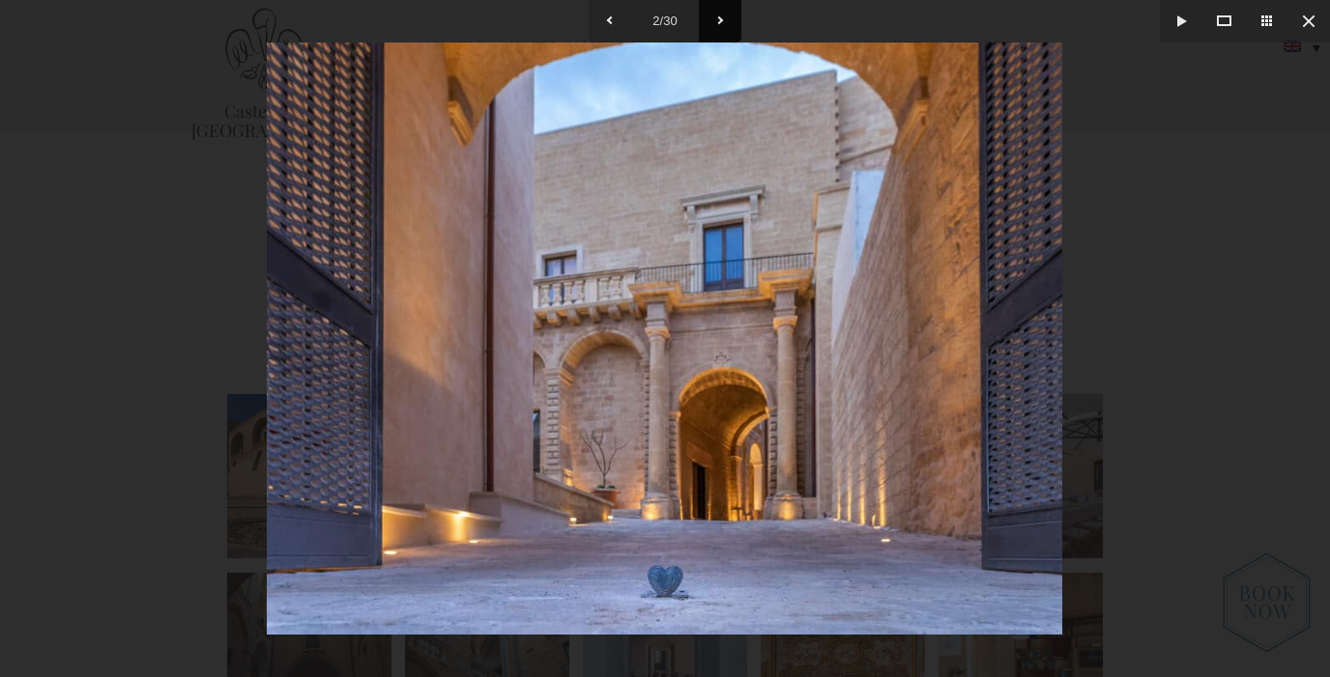
click at [719, 21] on button at bounding box center [720, 21] width 43 height 43
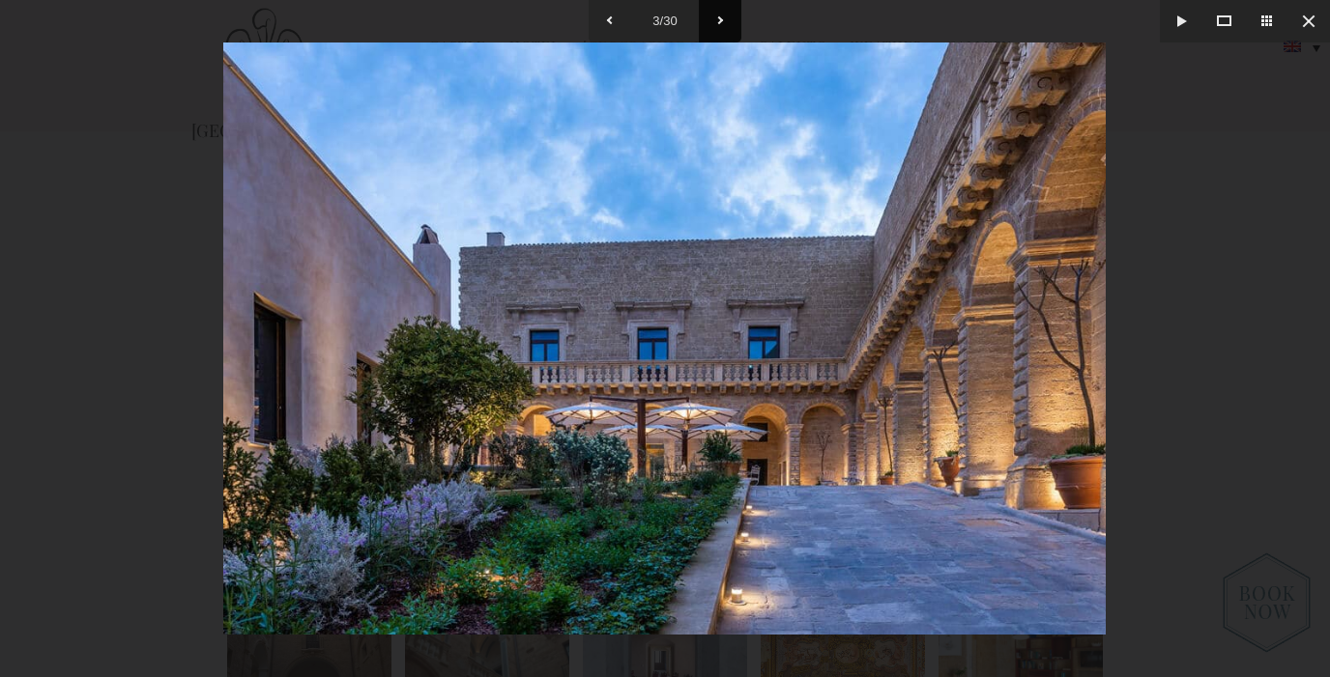
click at [719, 21] on button at bounding box center [720, 21] width 43 height 43
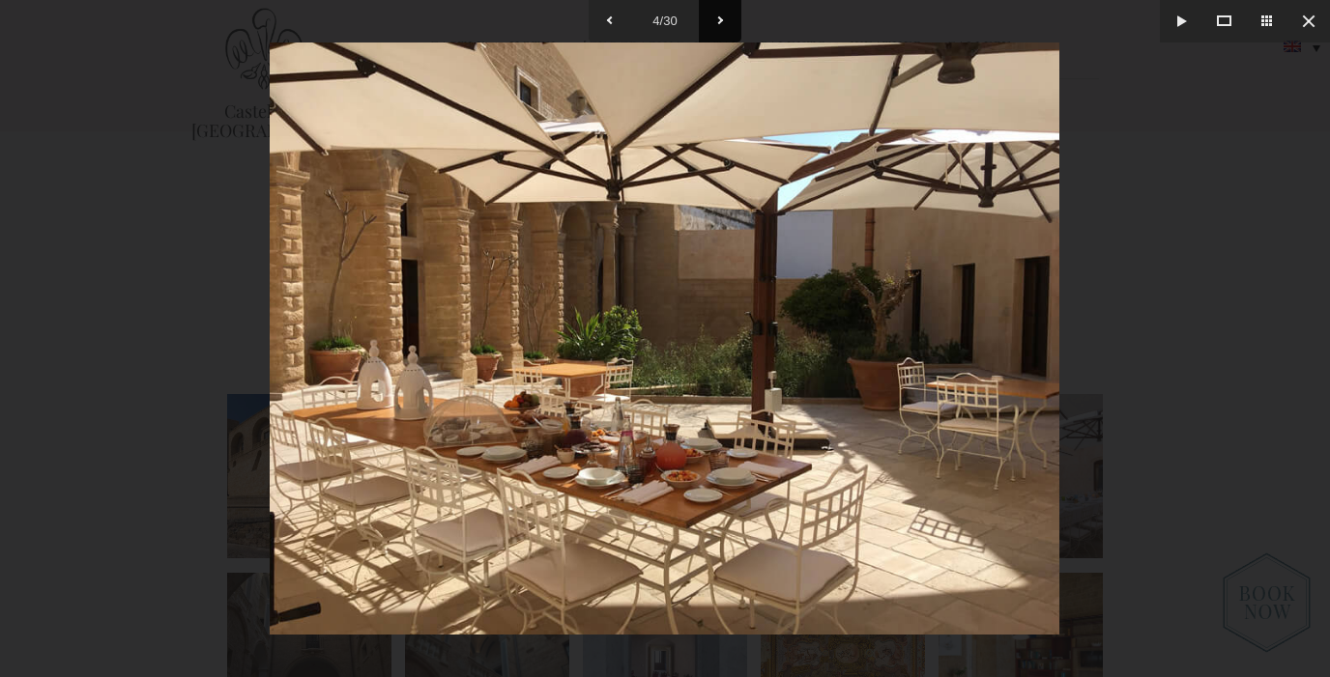
click at [719, 21] on button at bounding box center [720, 21] width 43 height 43
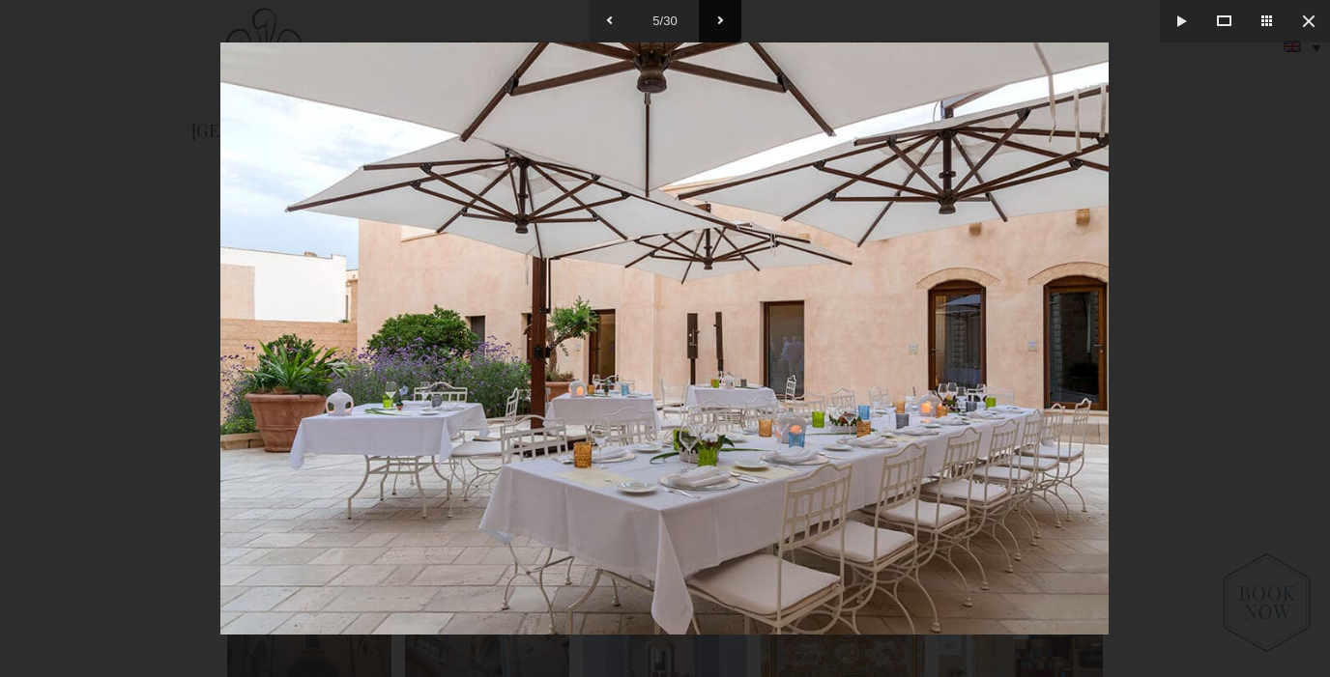
click at [719, 21] on button at bounding box center [720, 21] width 43 height 43
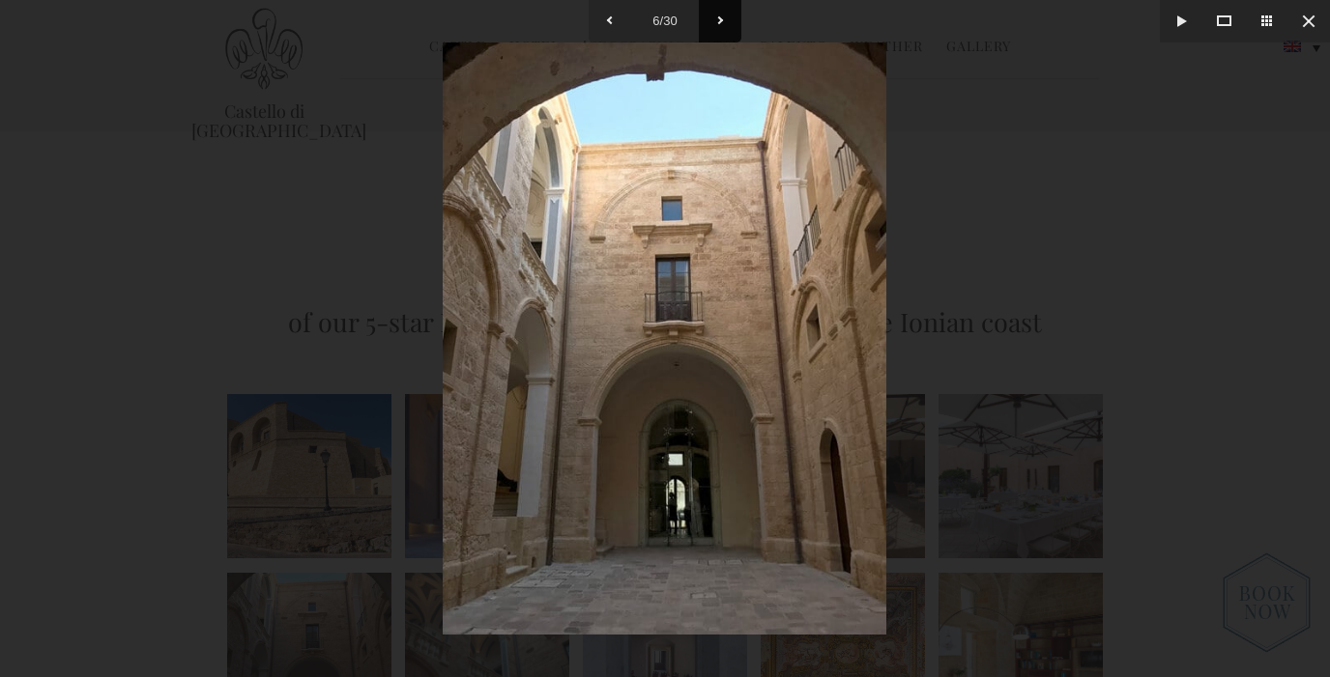
click at [719, 21] on button at bounding box center [720, 21] width 43 height 43
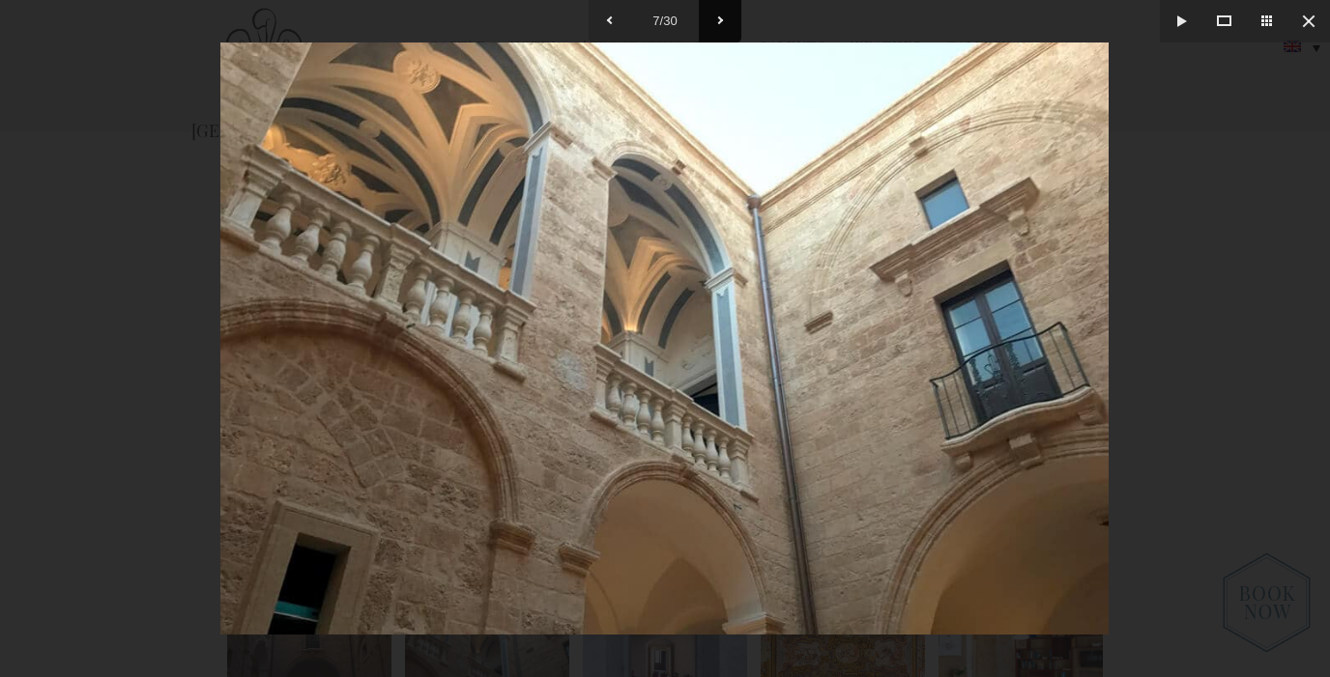
click at [719, 21] on button at bounding box center [720, 21] width 43 height 43
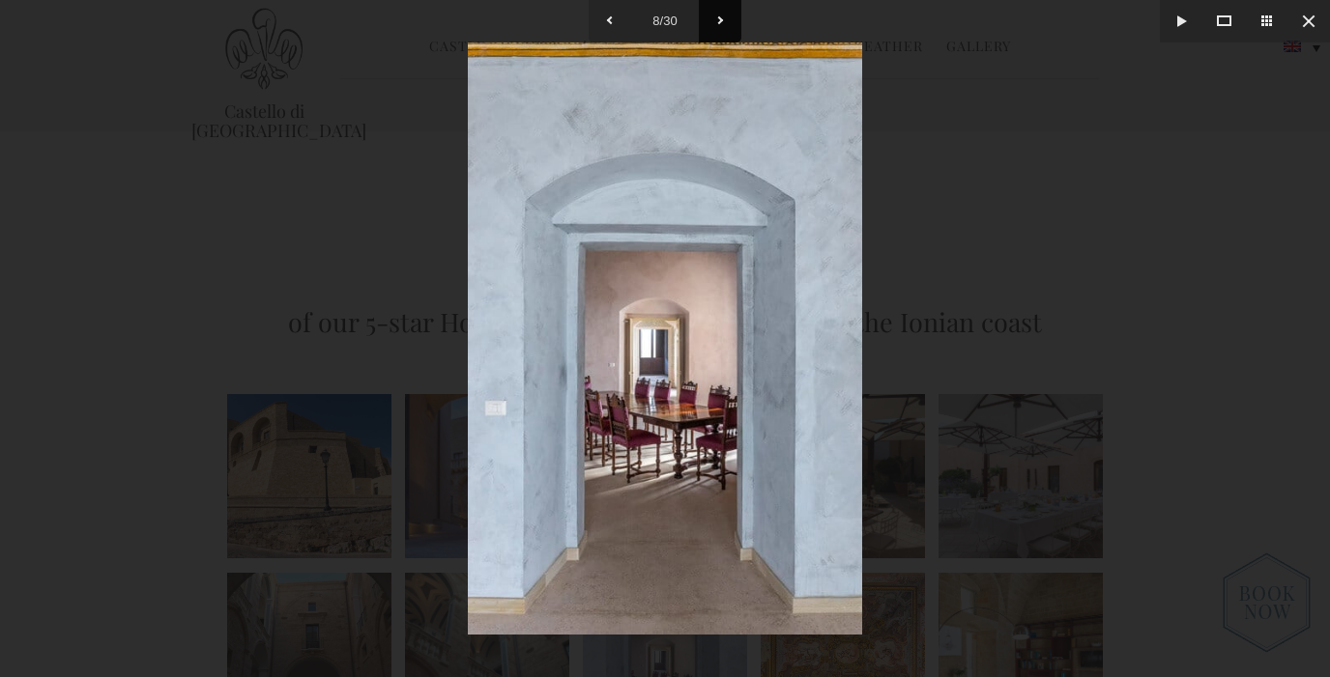
click at [719, 21] on button at bounding box center [720, 21] width 43 height 43
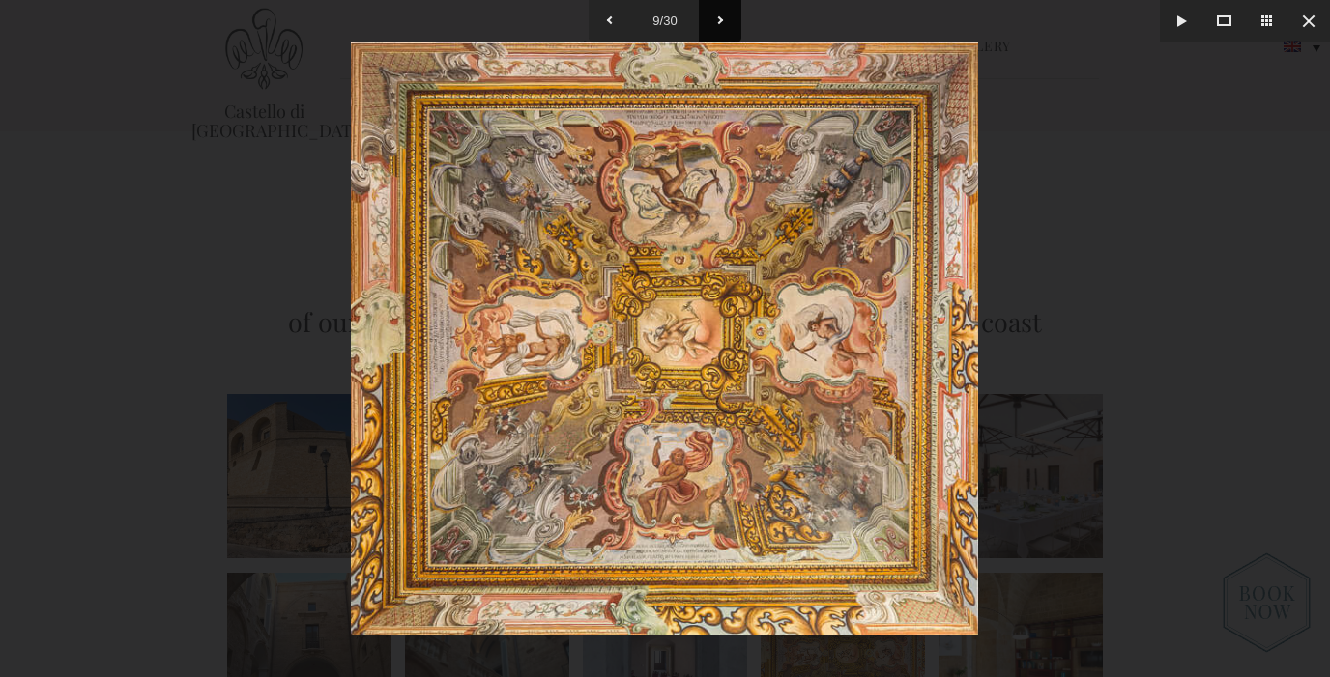
click at [719, 21] on button at bounding box center [720, 21] width 43 height 43
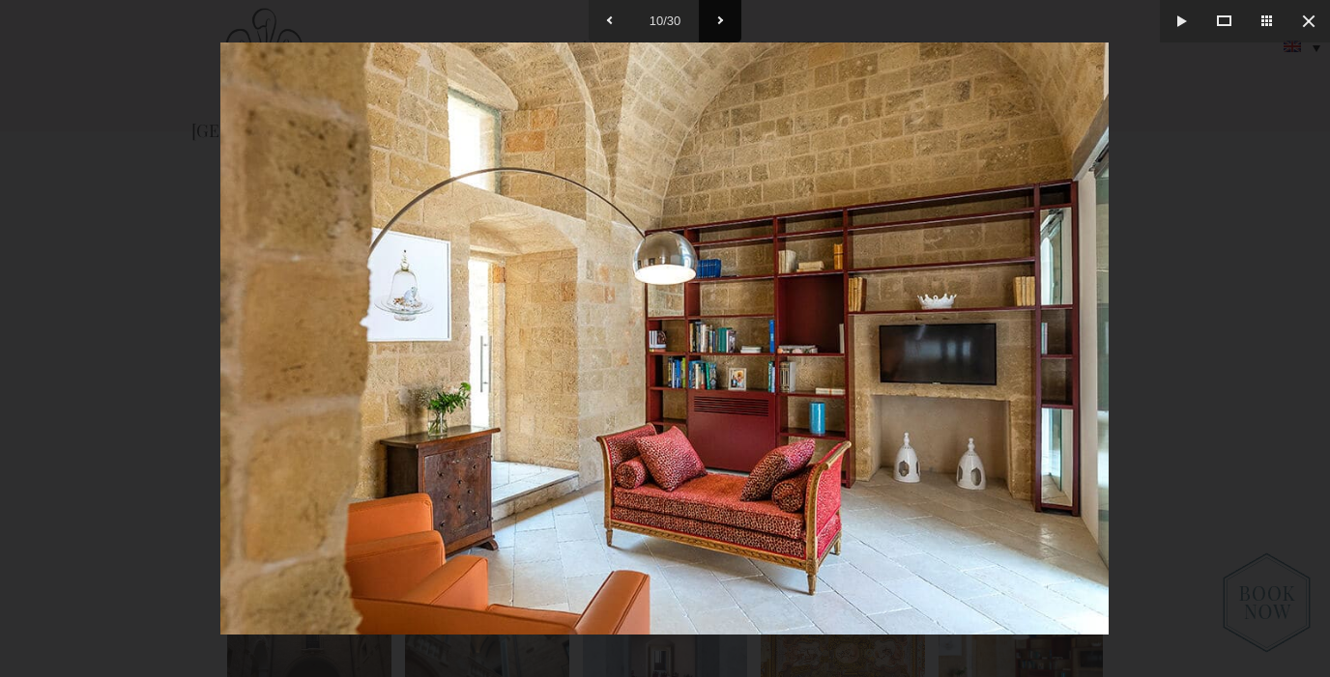
click at [719, 21] on button at bounding box center [720, 21] width 43 height 43
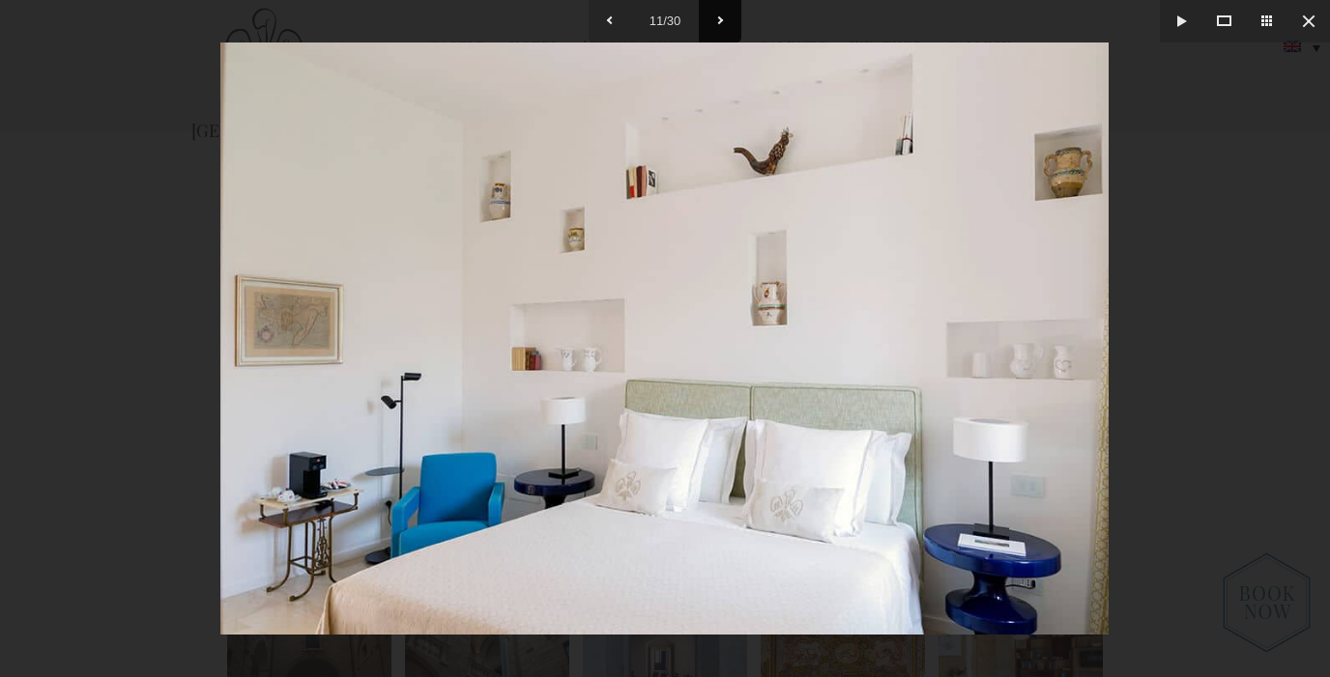
click at [719, 21] on button at bounding box center [720, 21] width 43 height 43
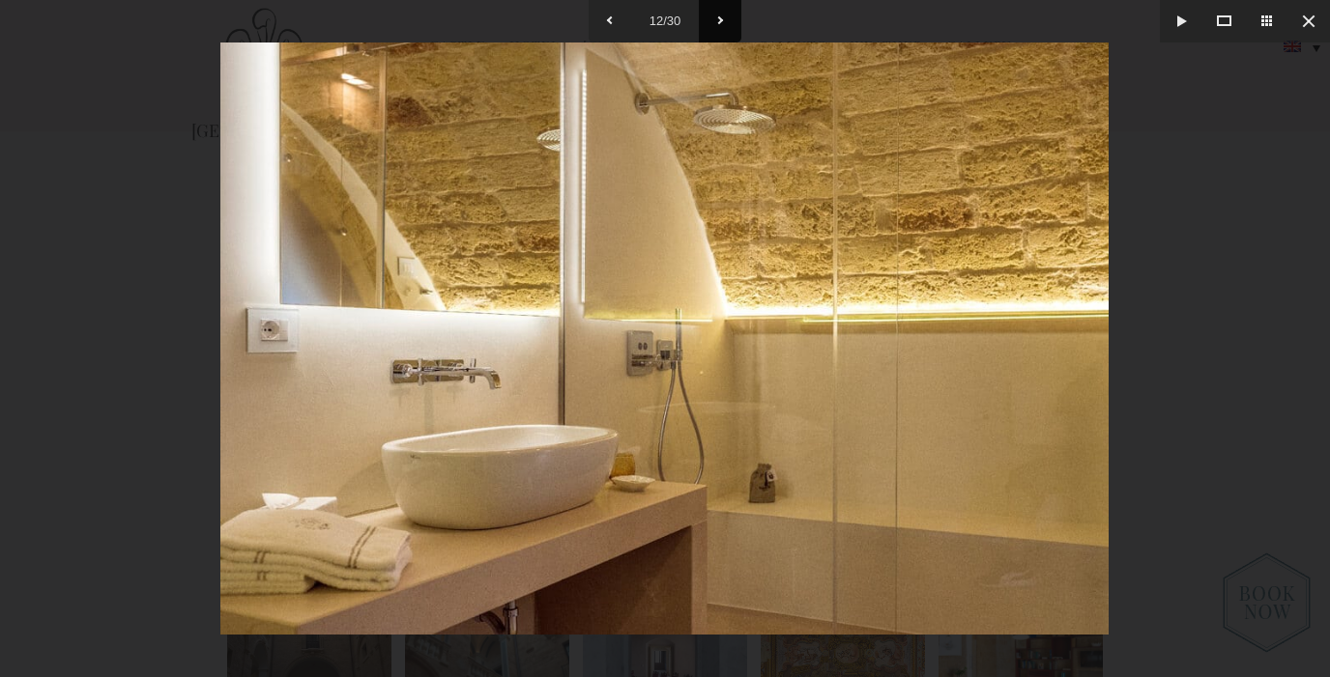
click at [719, 21] on button at bounding box center [720, 21] width 43 height 43
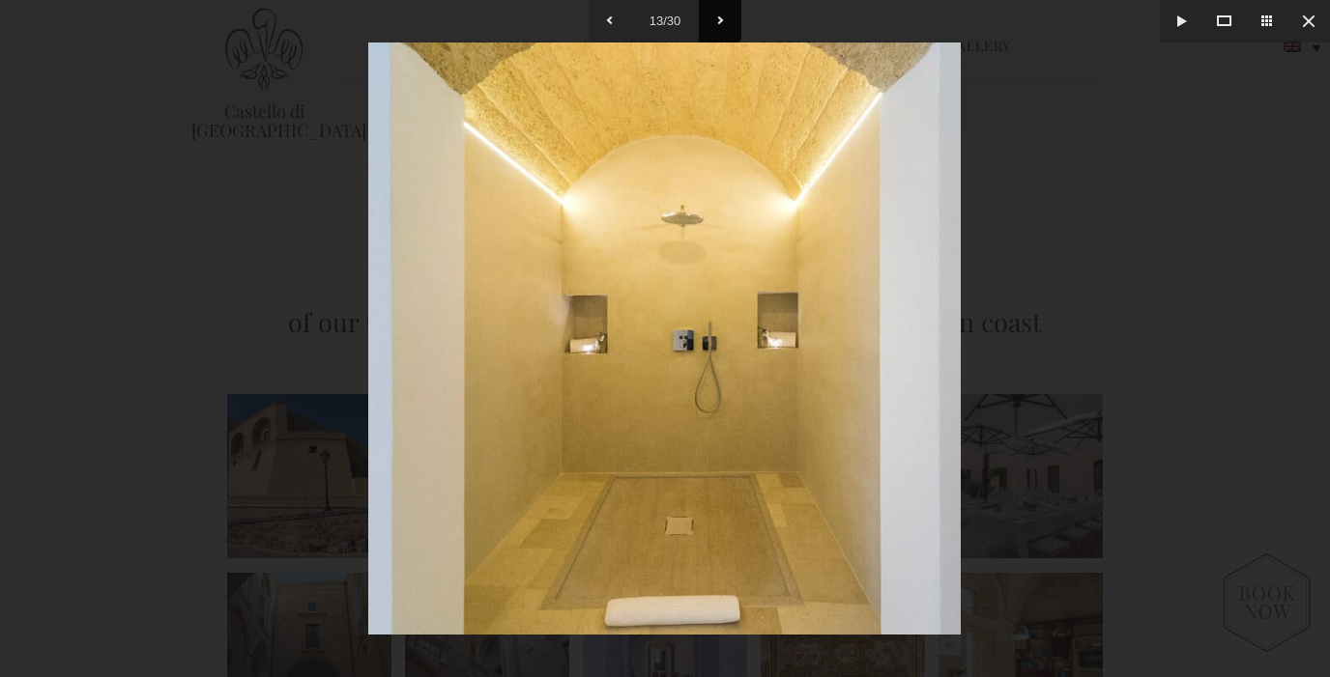
click at [719, 21] on button at bounding box center [720, 21] width 43 height 43
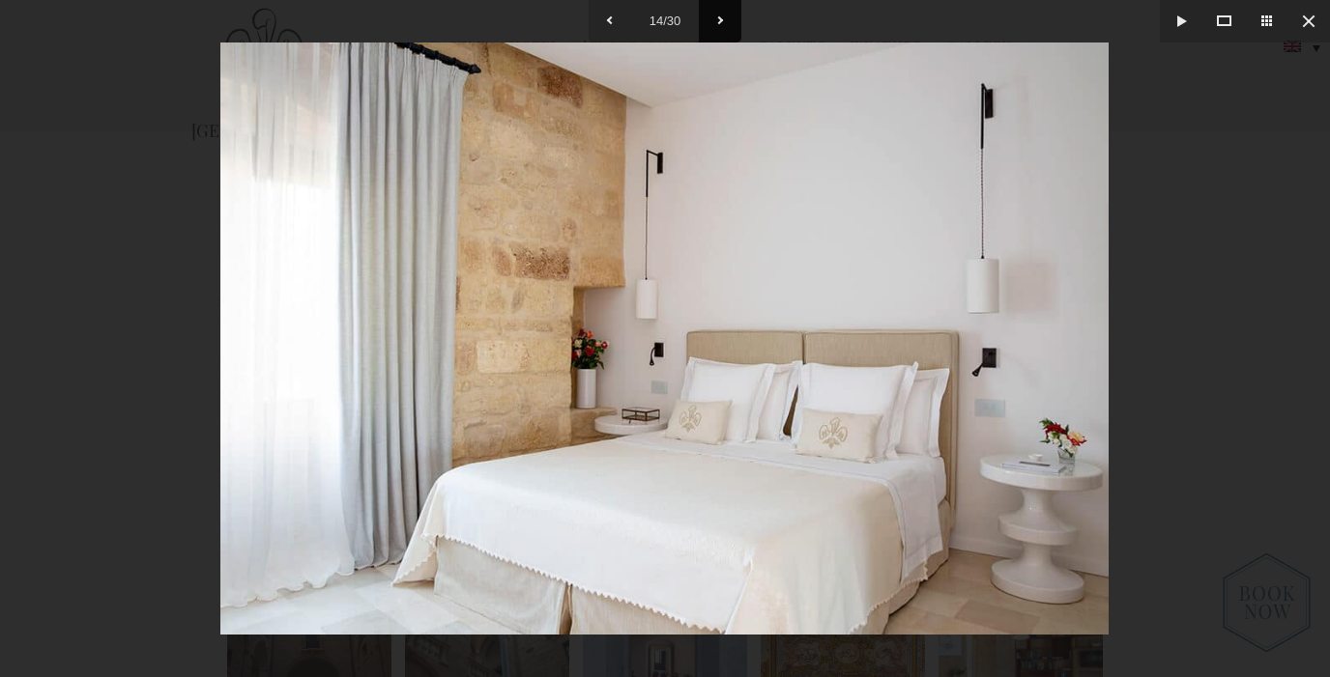
click at [719, 21] on button at bounding box center [720, 21] width 43 height 43
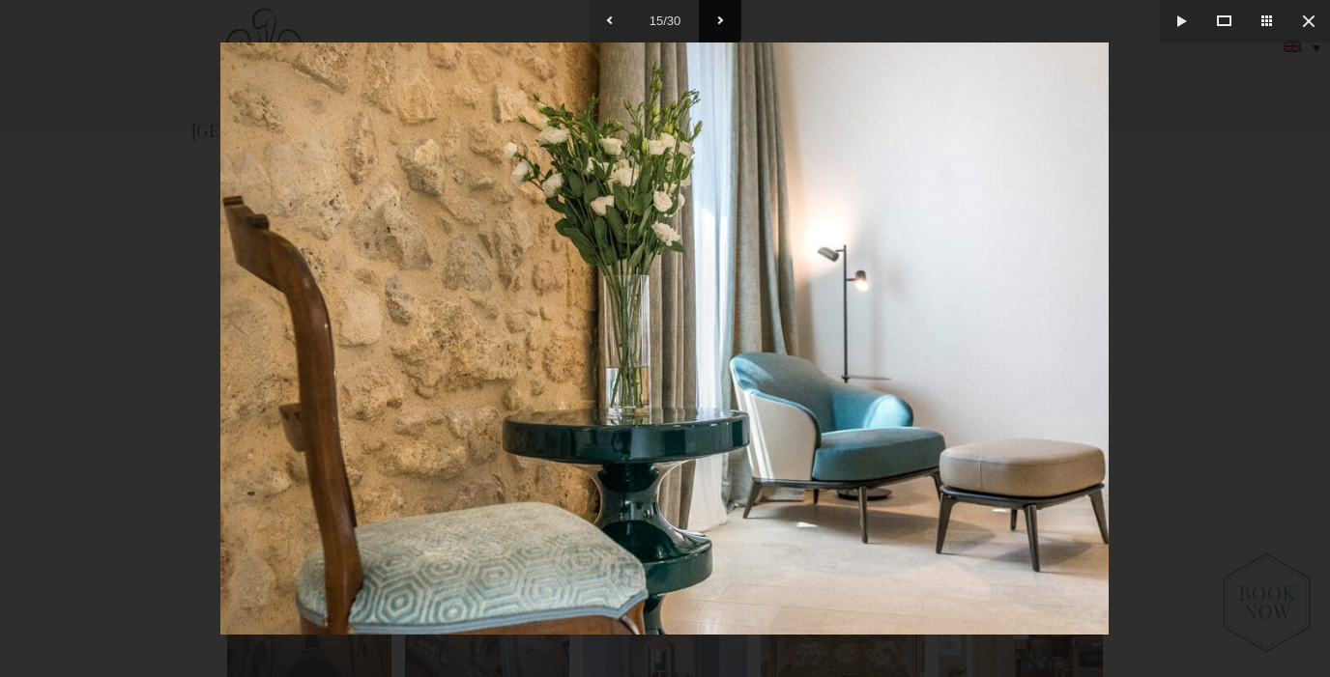
click at [719, 21] on button at bounding box center [720, 21] width 43 height 43
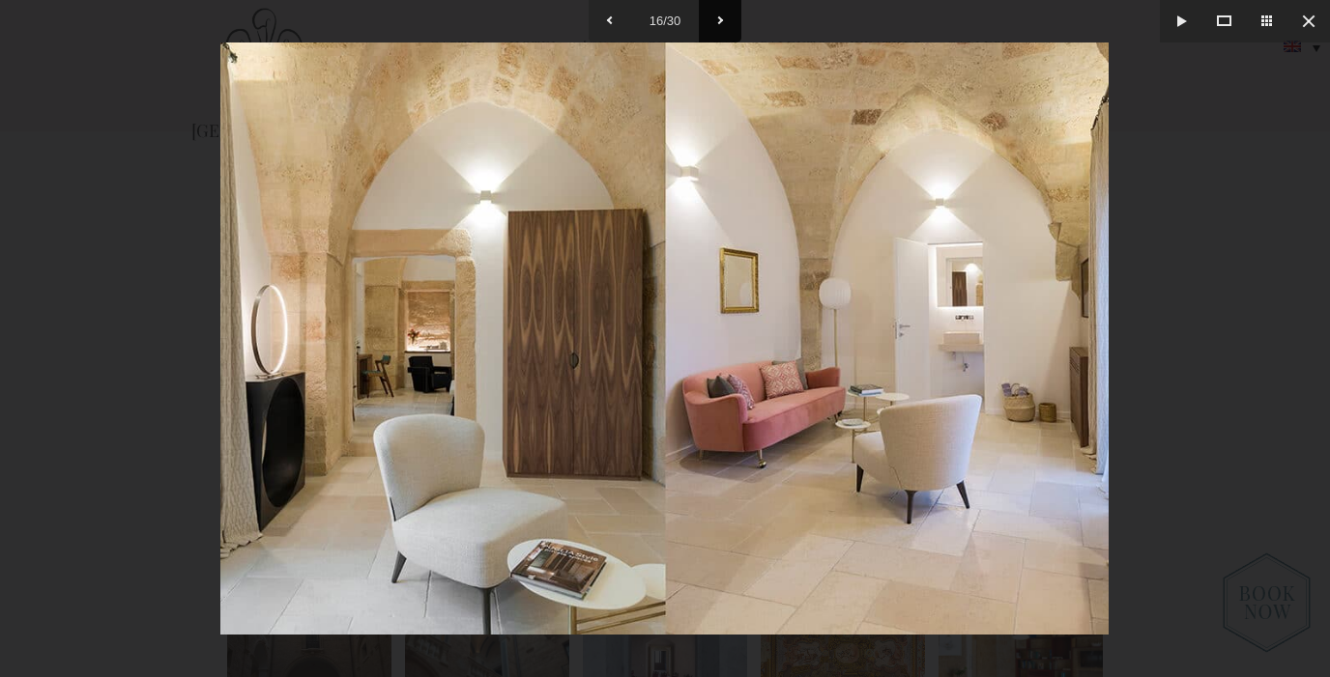
click at [719, 21] on button at bounding box center [720, 21] width 43 height 43
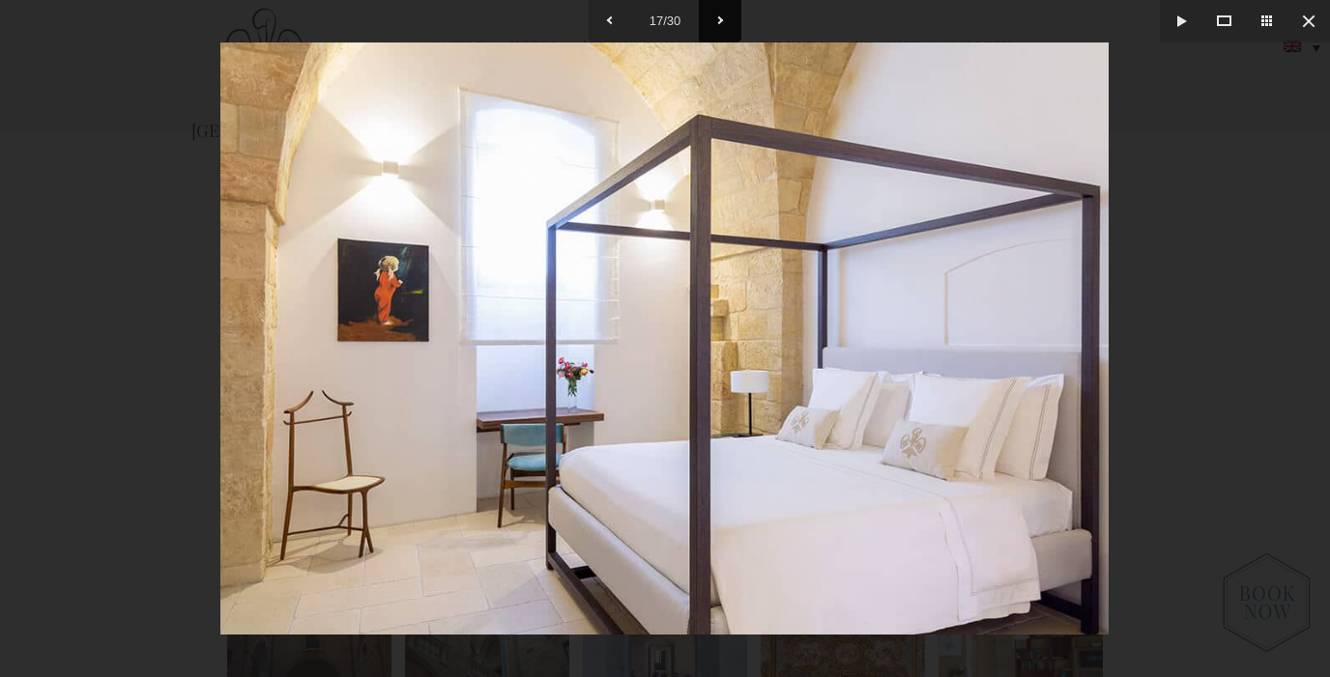
click at [719, 21] on button at bounding box center [720, 21] width 43 height 43
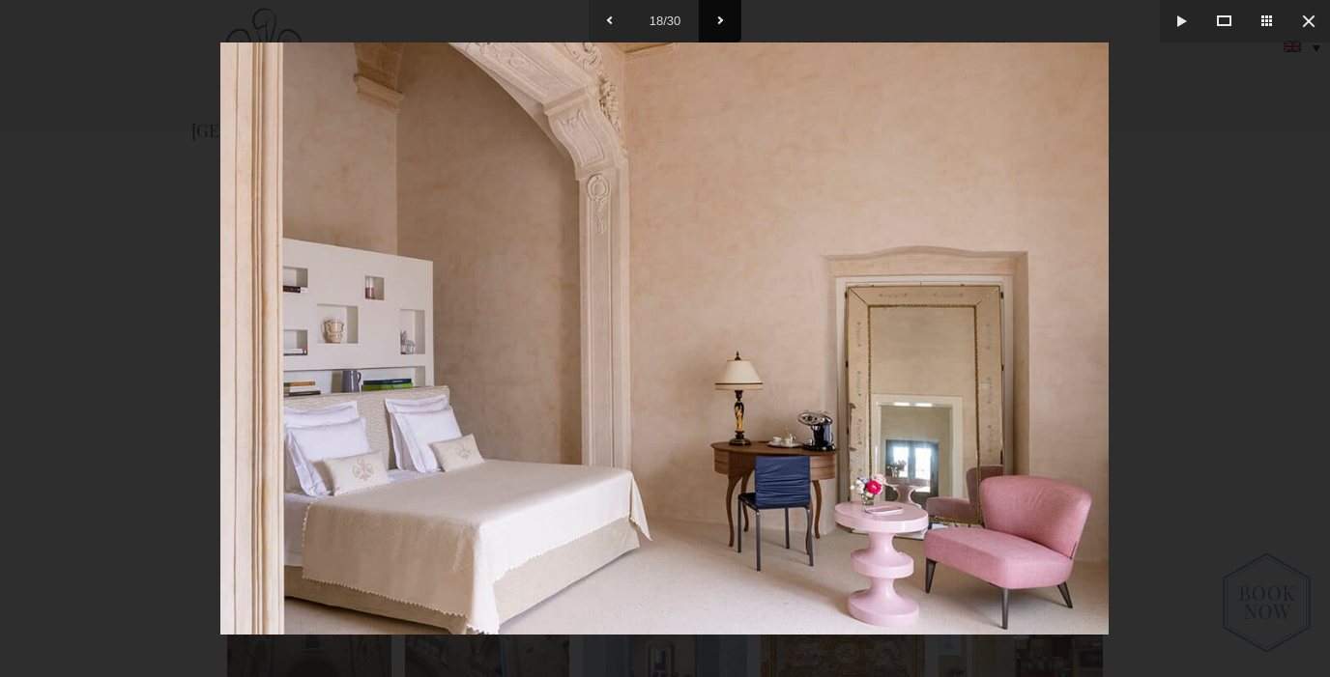
click at [719, 21] on button at bounding box center [720, 21] width 43 height 43
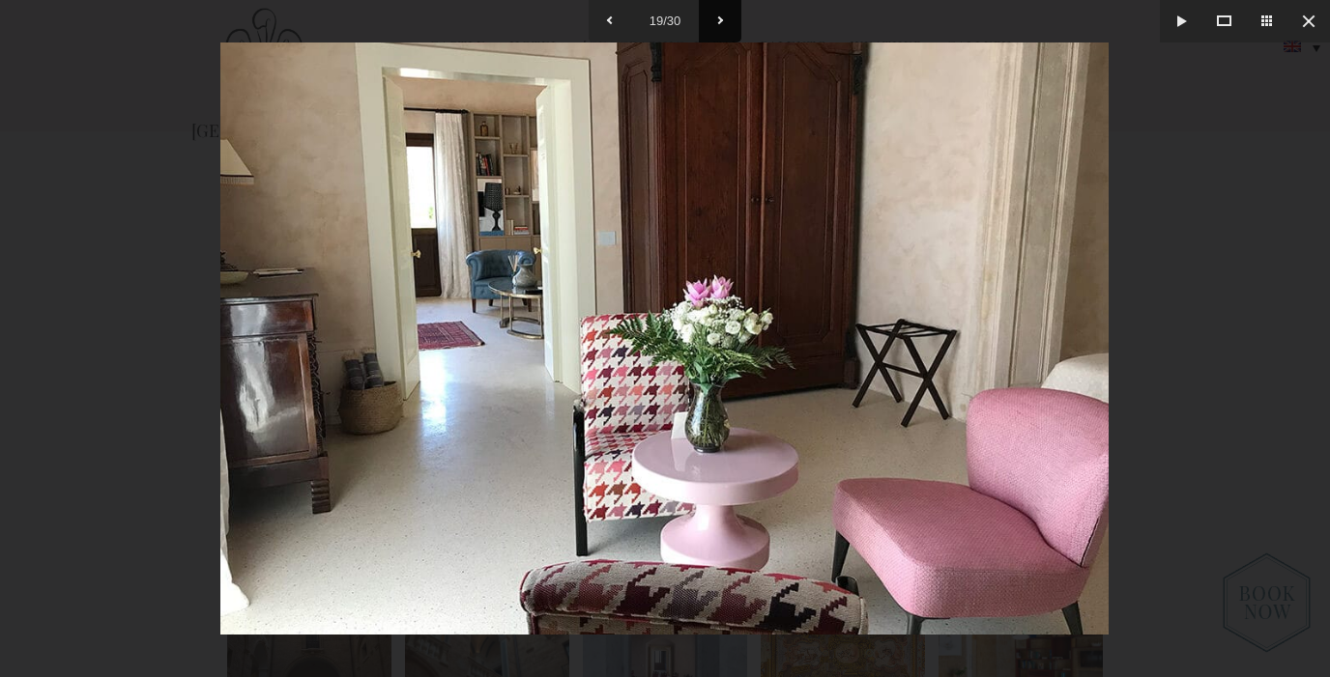
click at [719, 21] on button at bounding box center [720, 21] width 43 height 43
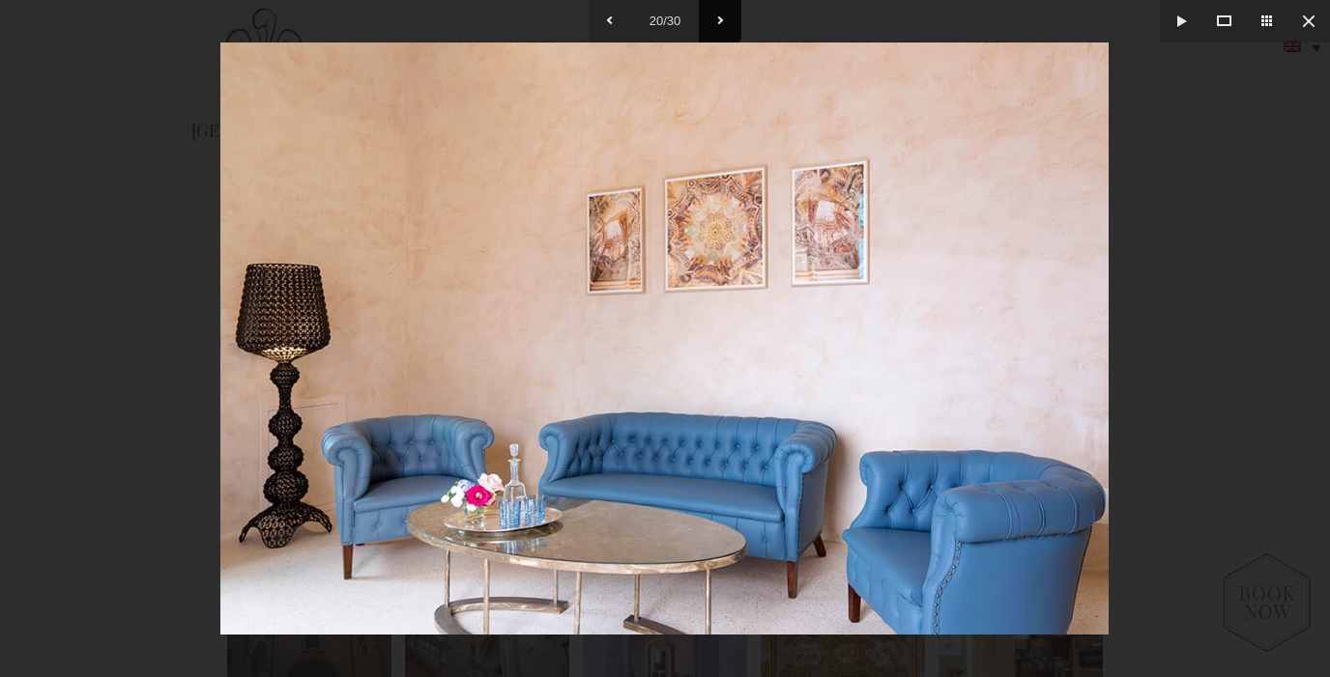
click at [719, 21] on button at bounding box center [720, 21] width 43 height 43
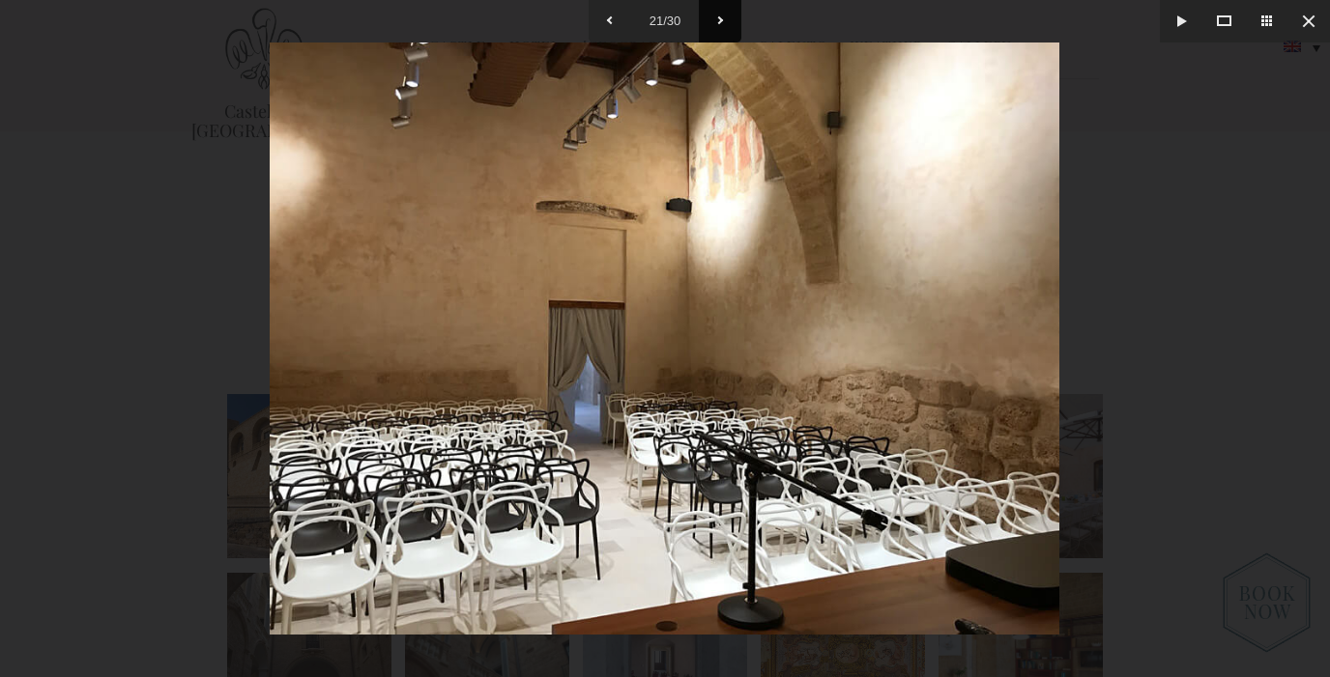
click at [719, 21] on button at bounding box center [720, 21] width 43 height 43
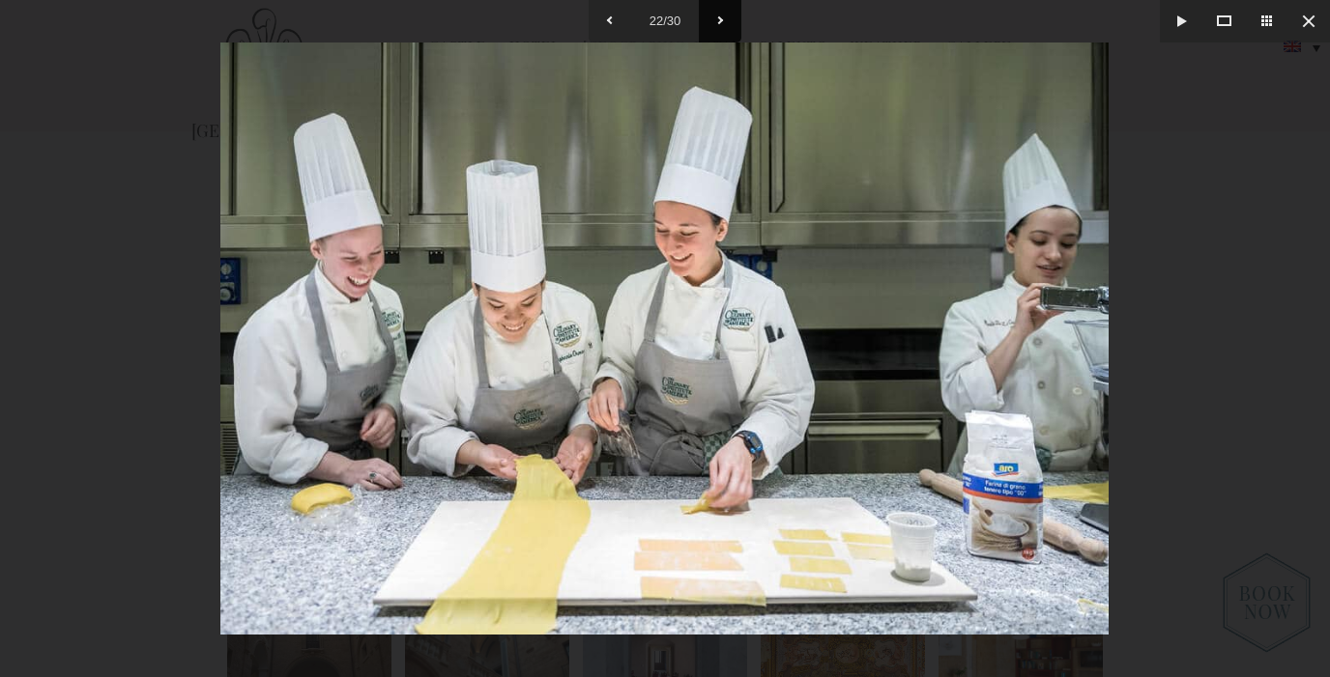
click at [719, 21] on button at bounding box center [720, 21] width 43 height 43
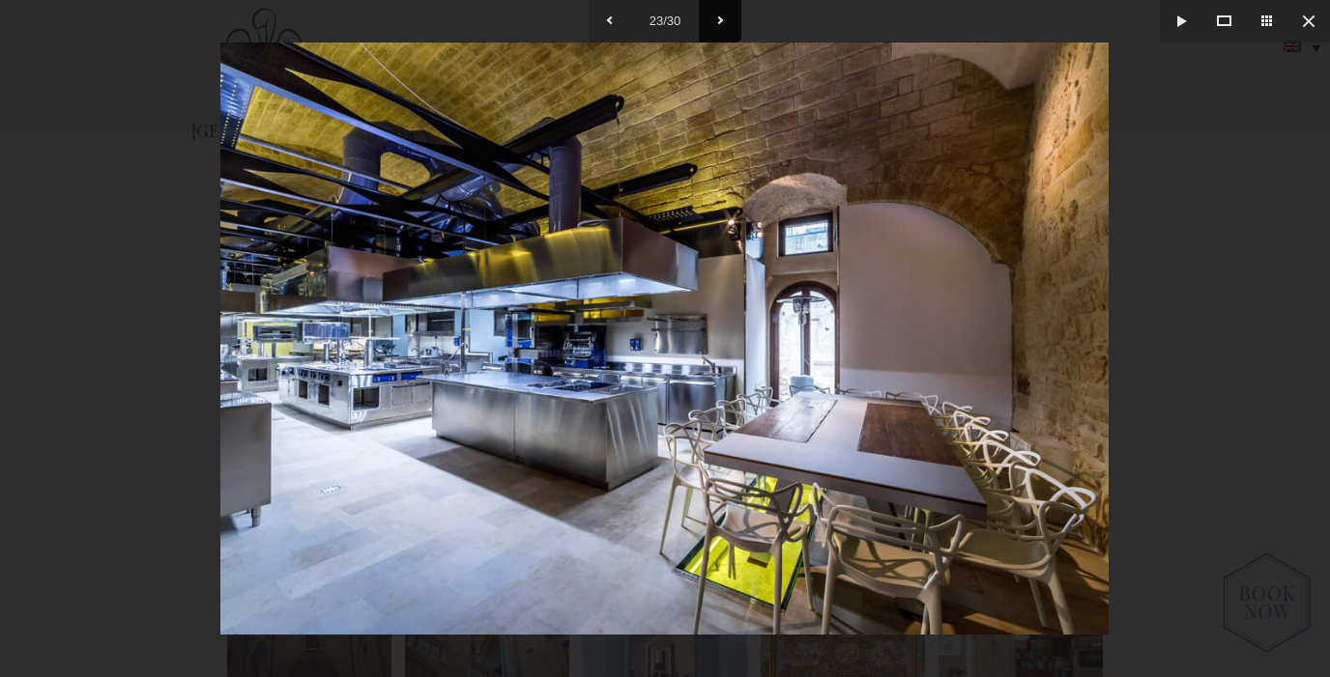
click at [719, 21] on button at bounding box center [720, 21] width 43 height 43
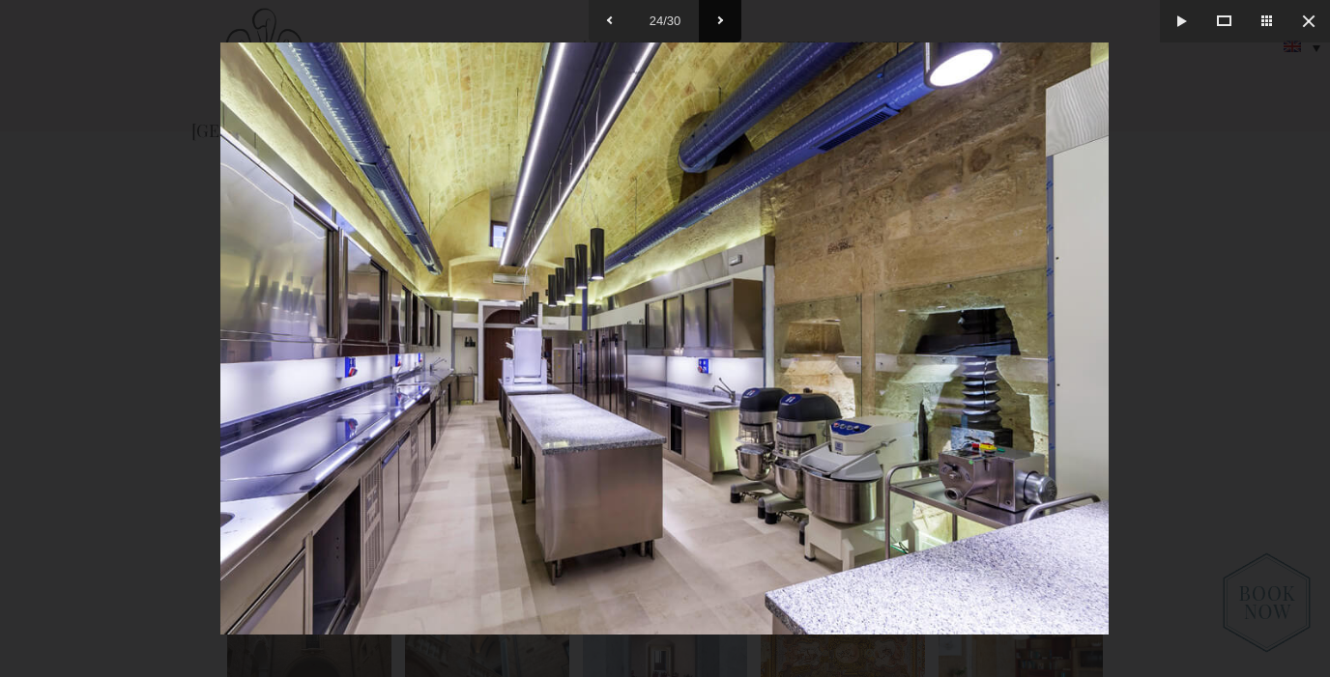
click at [719, 21] on button at bounding box center [720, 21] width 43 height 43
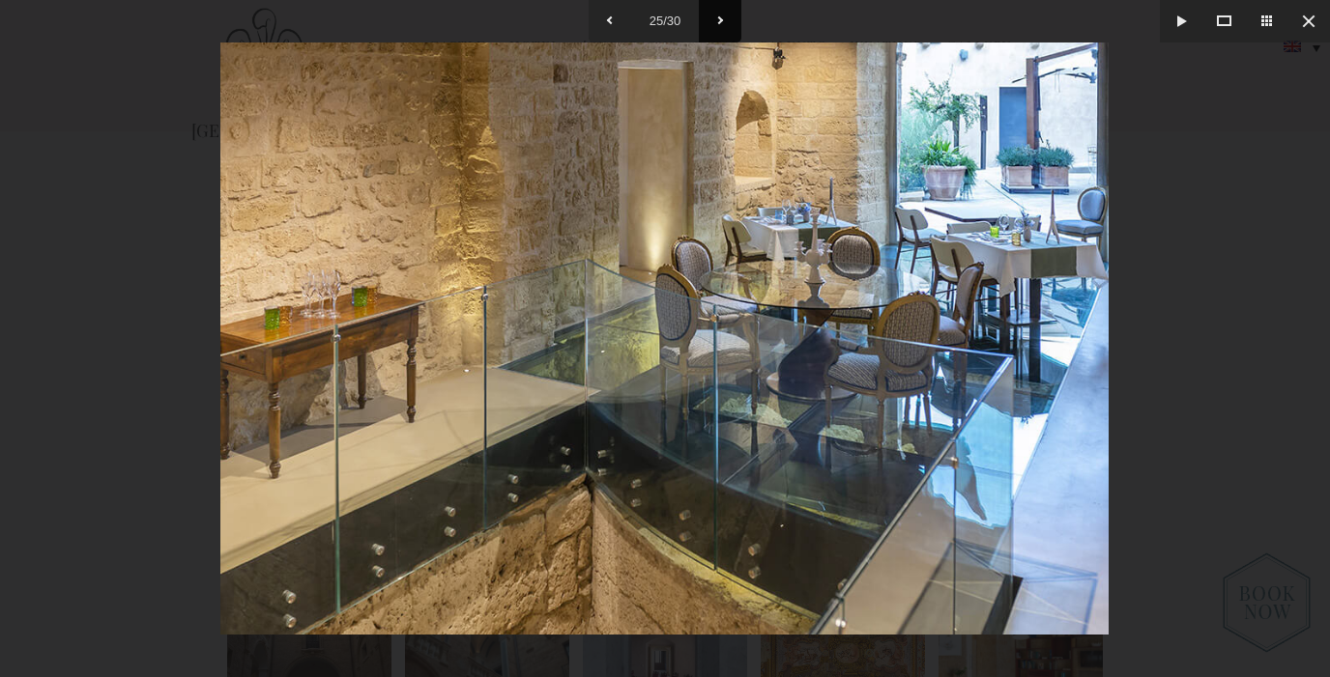
click at [719, 21] on button at bounding box center [720, 21] width 43 height 43
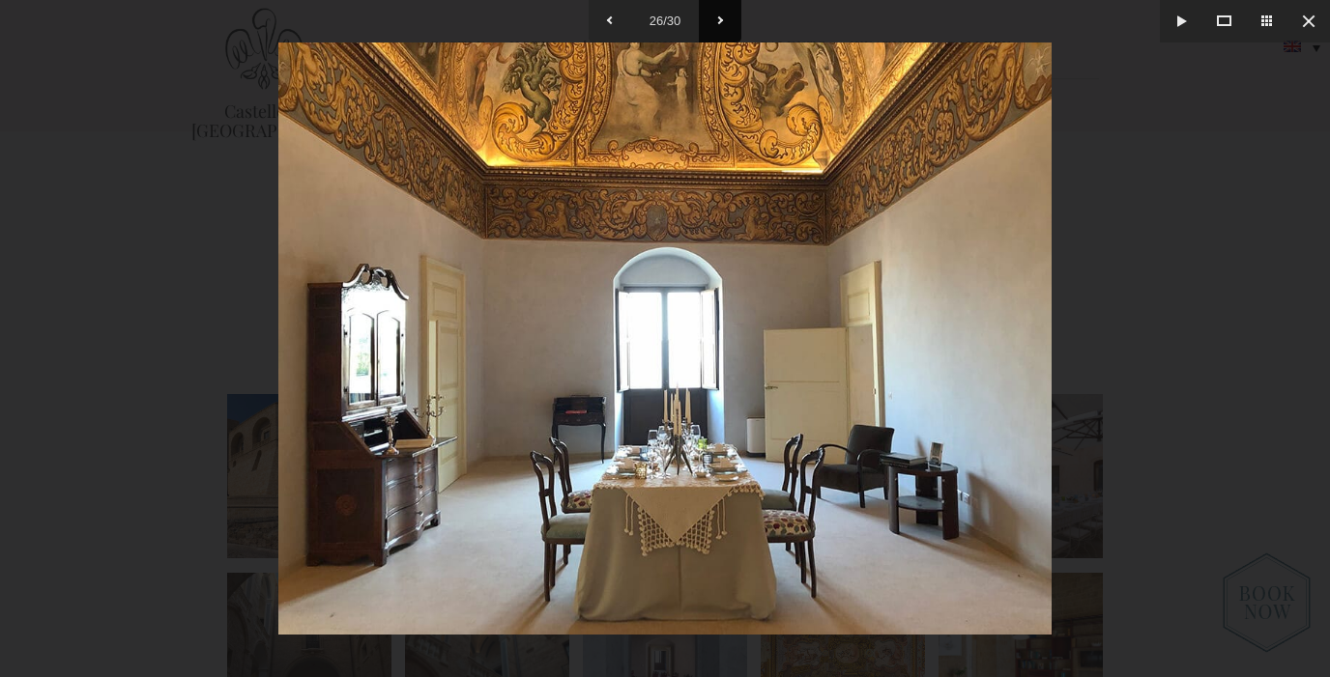
click at [719, 21] on button at bounding box center [720, 21] width 43 height 43
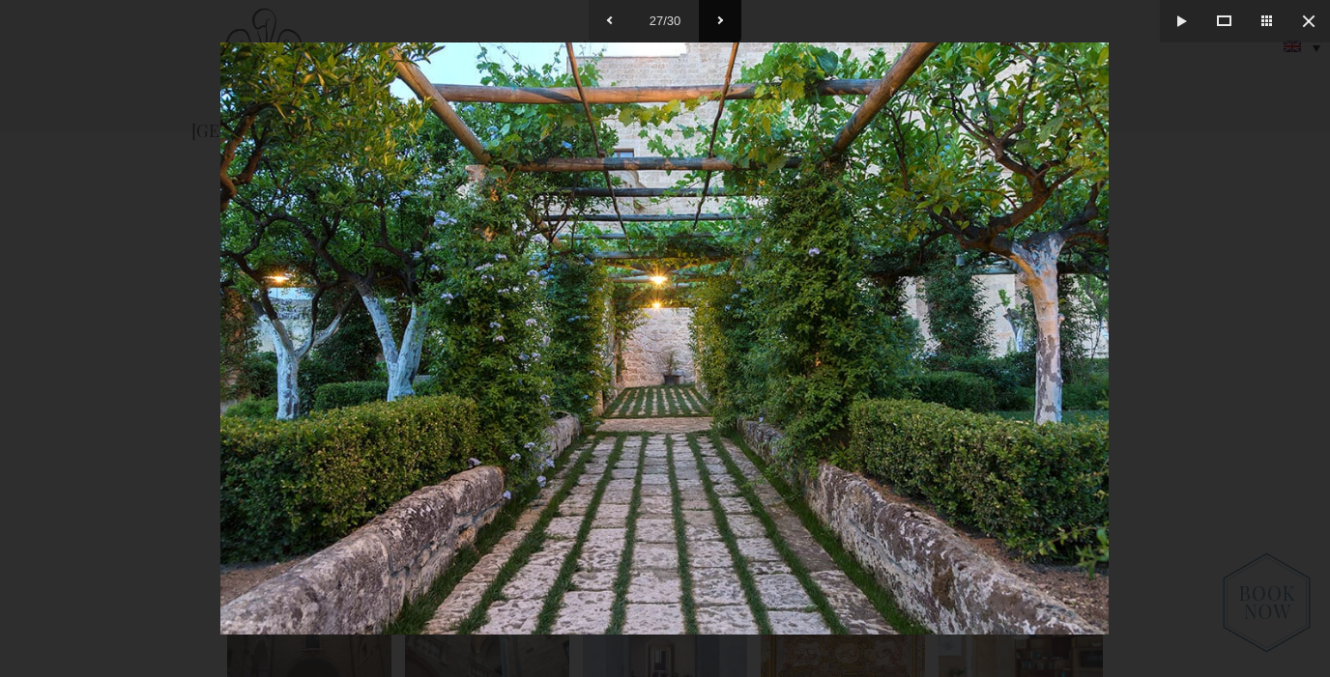
click at [719, 21] on button at bounding box center [720, 21] width 43 height 43
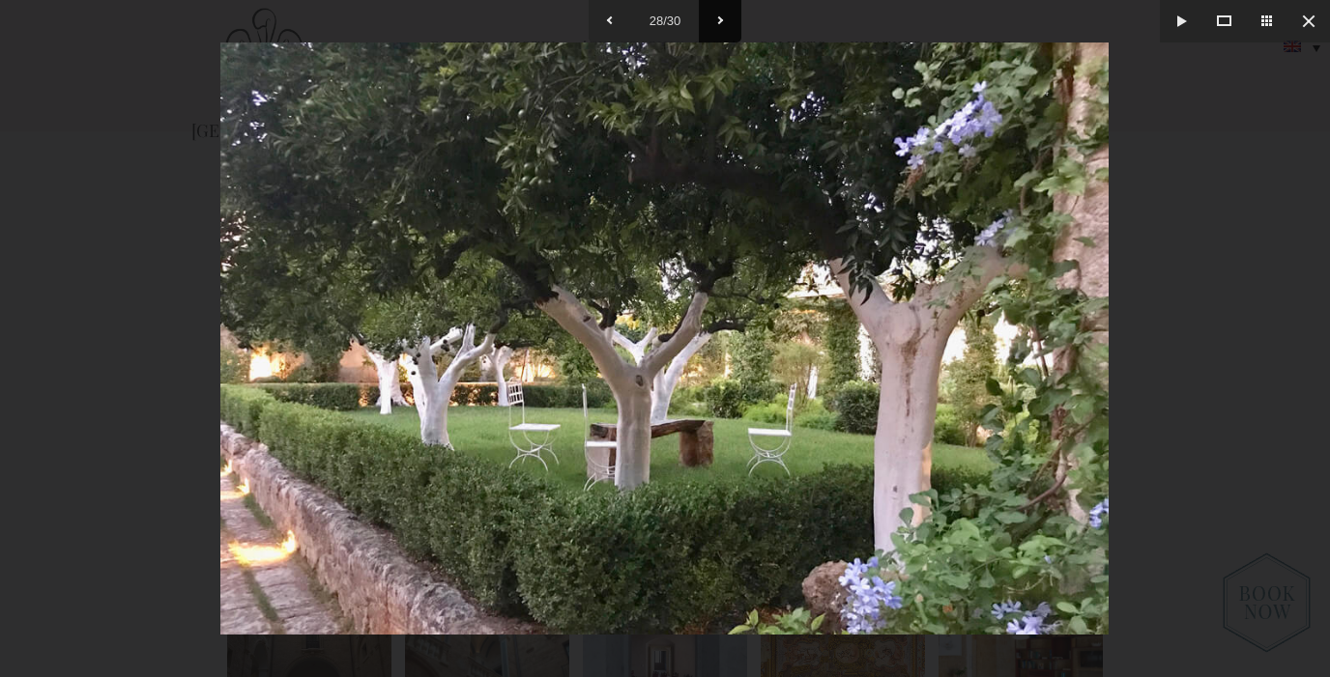
click at [719, 21] on button at bounding box center [720, 21] width 43 height 43
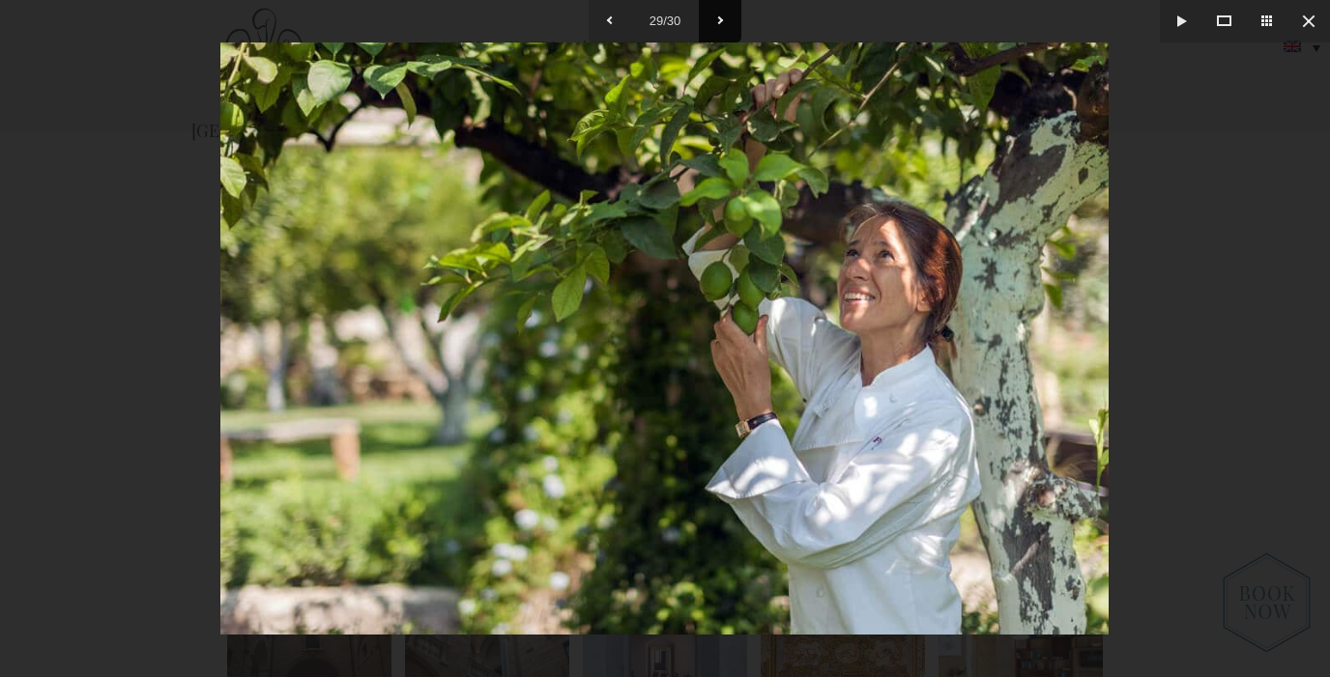
click at [719, 21] on button at bounding box center [720, 21] width 43 height 43
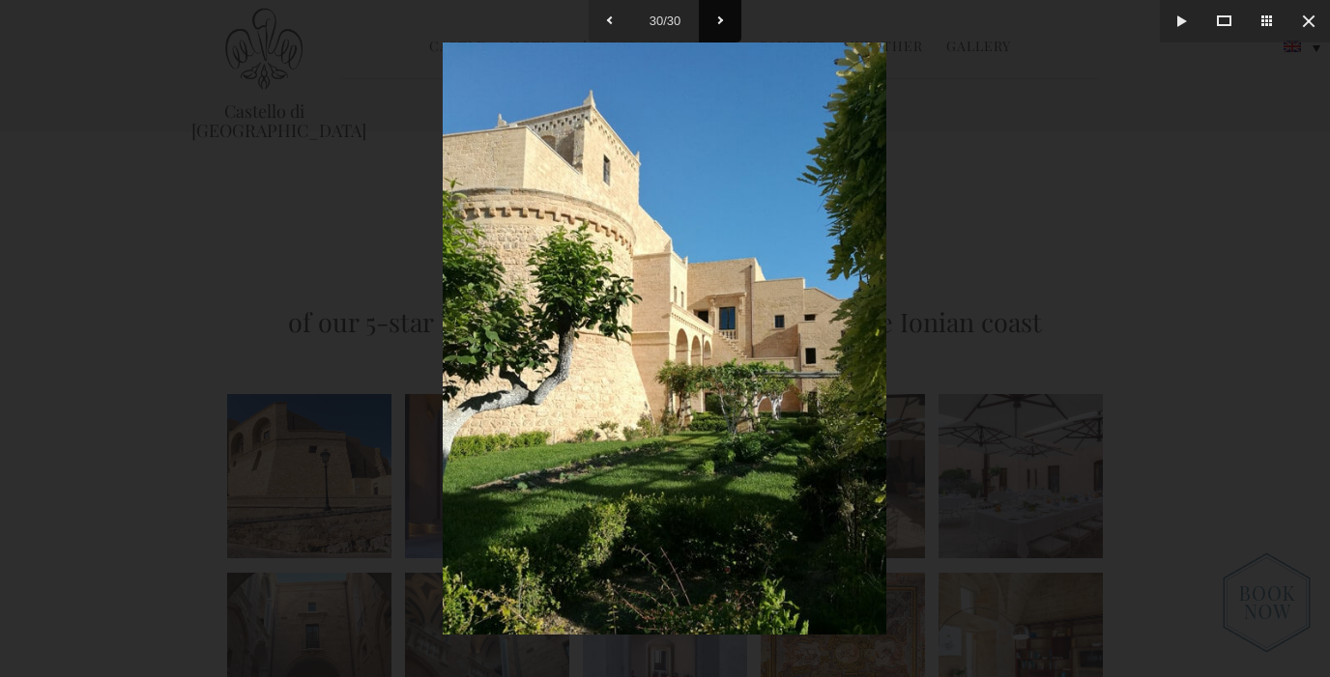
click at [719, 21] on button at bounding box center [720, 21] width 43 height 43
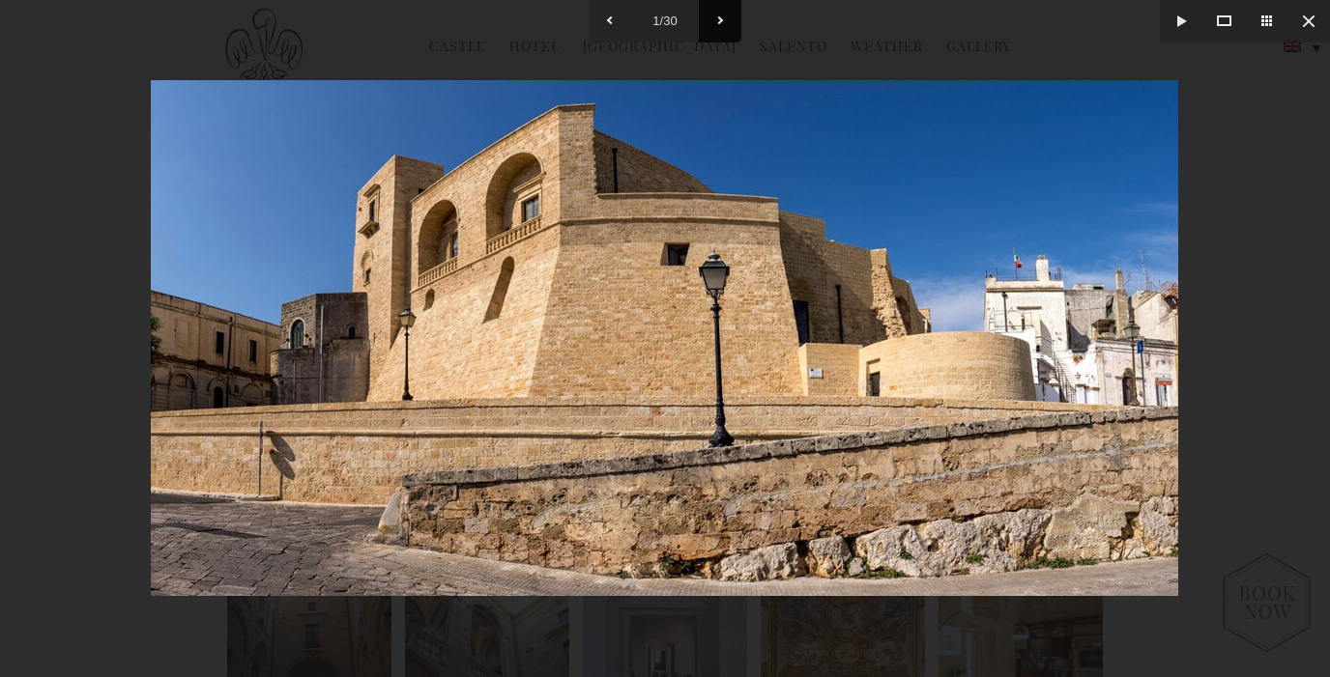
click at [719, 21] on button at bounding box center [720, 21] width 43 height 43
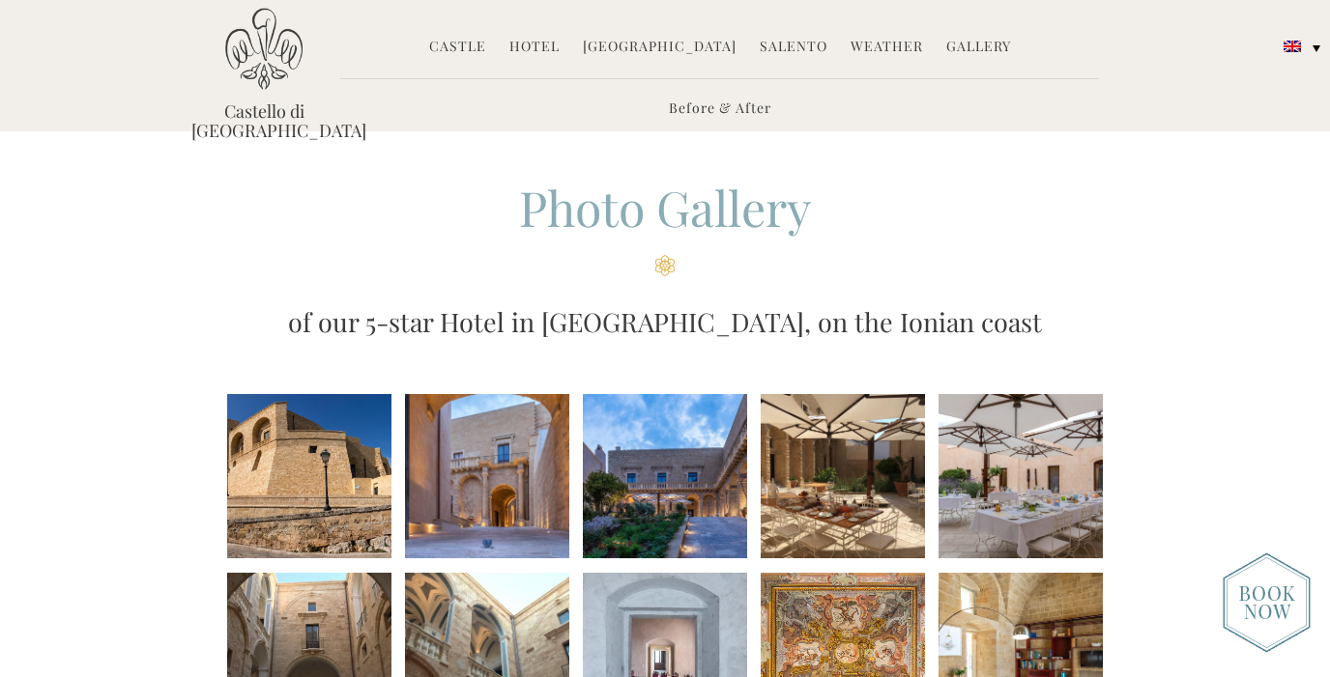
click at [790, 48] on link "Salento" at bounding box center [794, 48] width 68 height 22
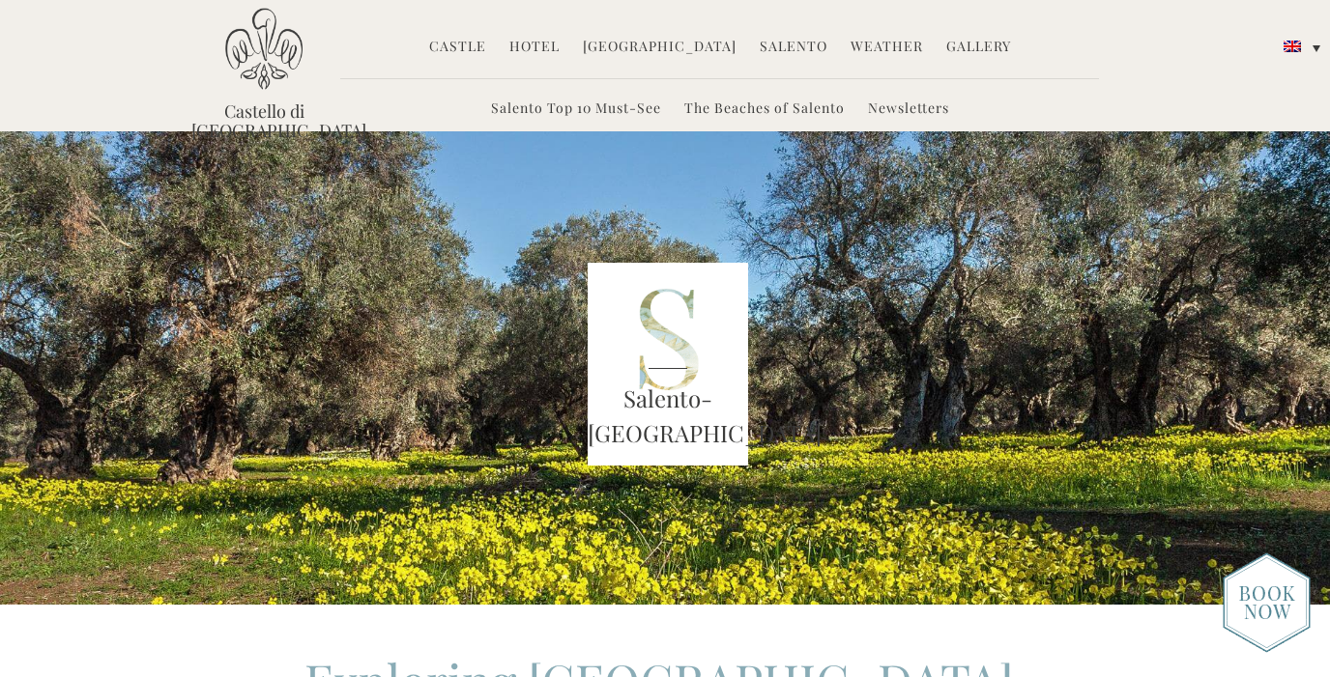
click at [636, 41] on link "[GEOGRAPHIC_DATA]" at bounding box center [660, 48] width 154 height 22
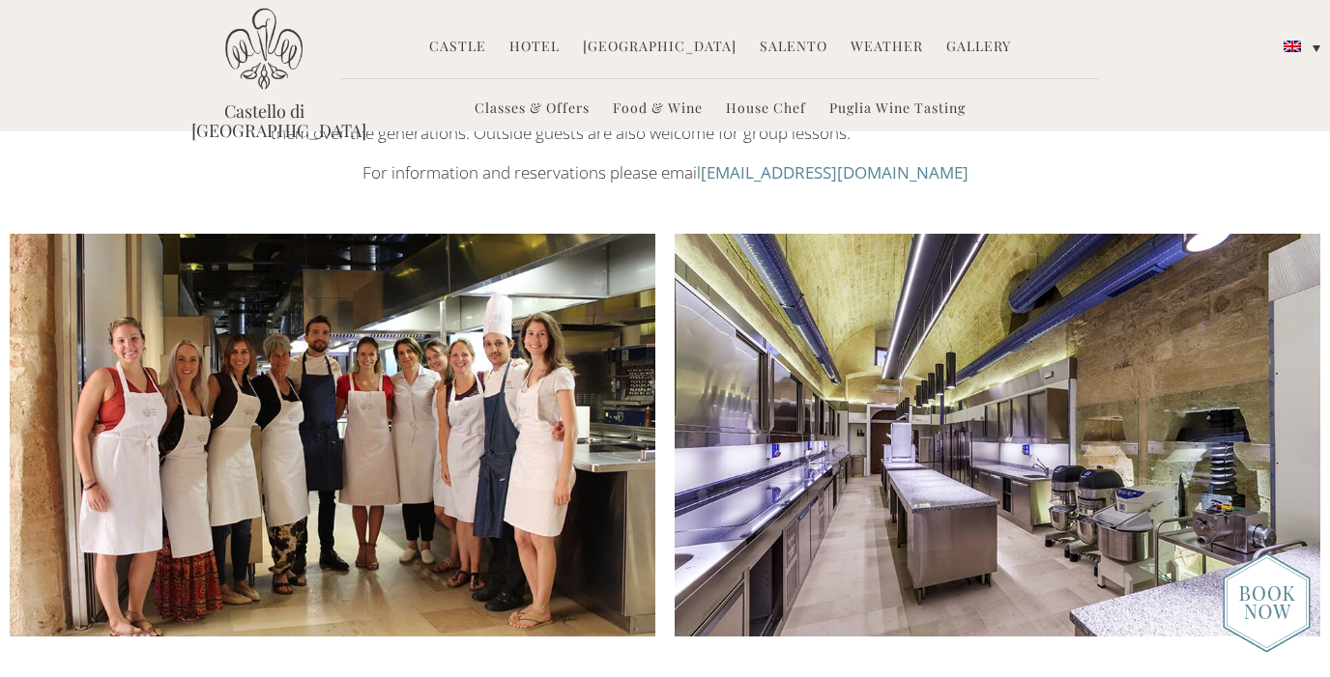
scroll to position [1581, 0]
